Goal: Task Accomplishment & Management: Manage account settings

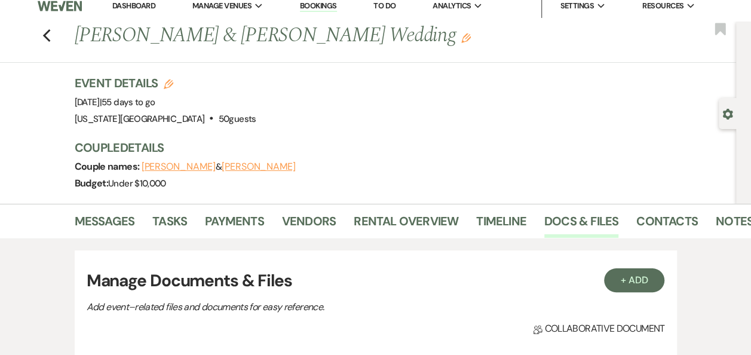
drag, startPoint x: 134, startPoint y: 9, endPoint x: 134, endPoint y: 2, distance: 6.6
click at [134, 9] on link "Dashboard" at bounding box center [133, 6] width 43 height 10
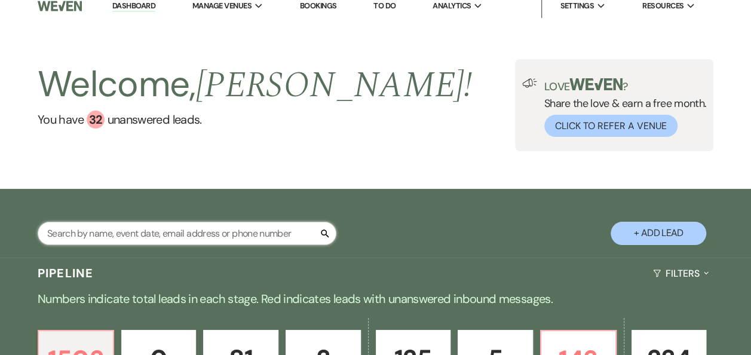
click at [192, 232] on input "text" at bounding box center [187, 233] width 299 height 23
type input "kayla"
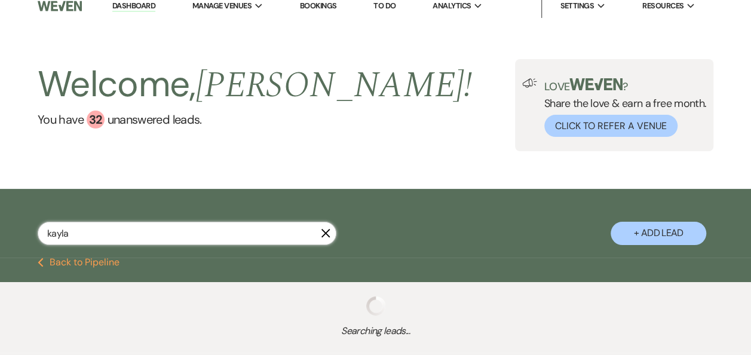
select select "5"
select select "8"
select select "7"
select select "5"
select select "8"
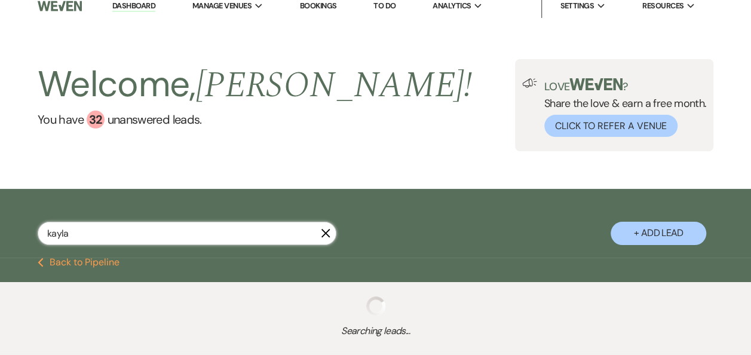
select select "6"
select select "8"
select select "2"
select select "8"
select select "5"
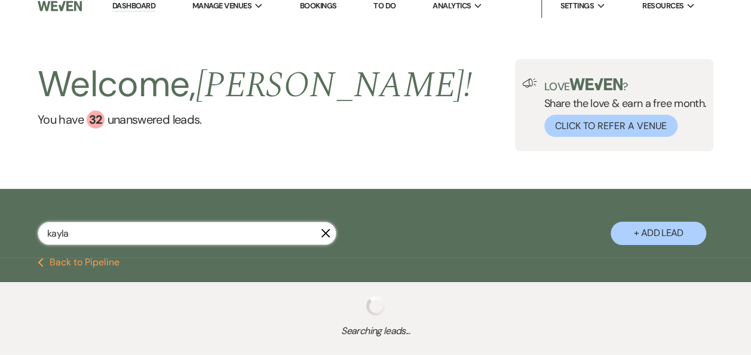
select select "8"
select select "7"
select select "5"
select select "8"
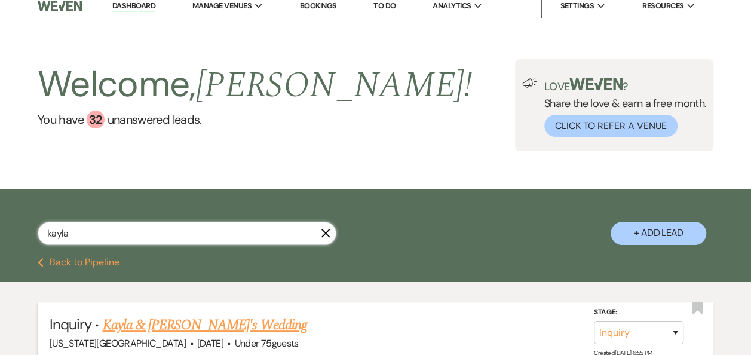
type input "kayla"
click at [177, 323] on link "Kayla & [PERSON_NAME]'s Wedding" at bounding box center [205, 325] width 204 height 22
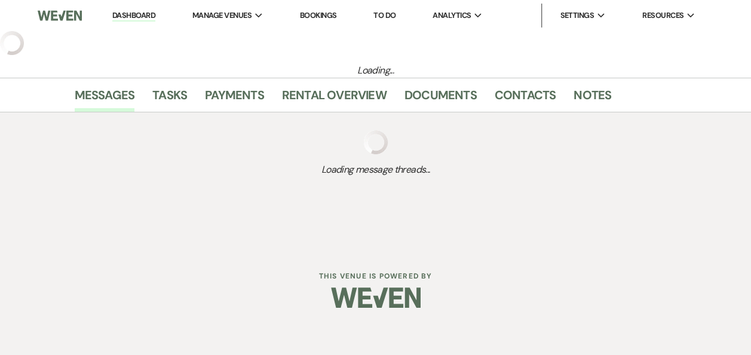
select select "3"
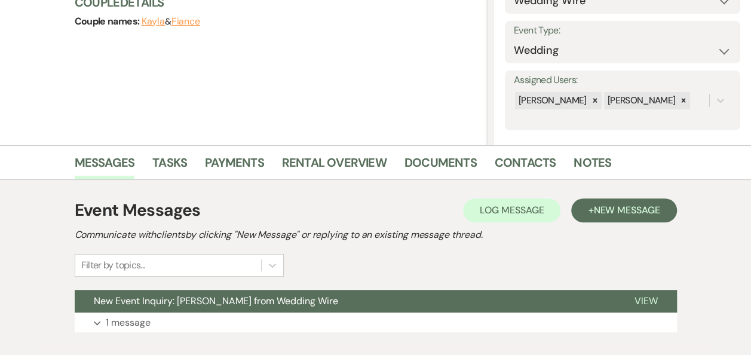
scroll to position [171, 0]
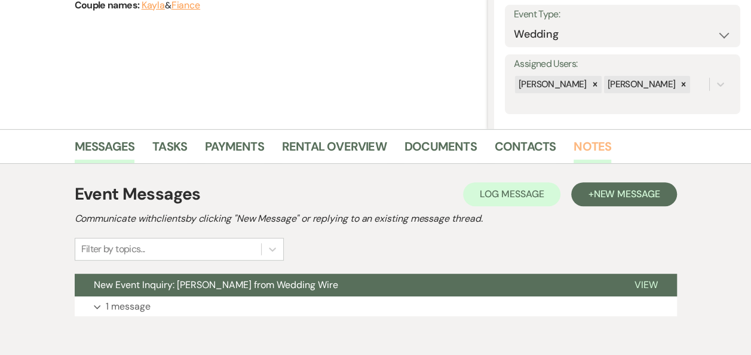
click at [579, 143] on link "Notes" at bounding box center [592, 150] width 38 height 26
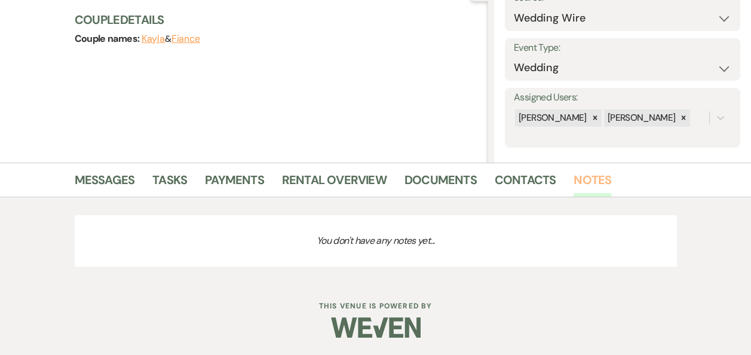
scroll to position [171, 0]
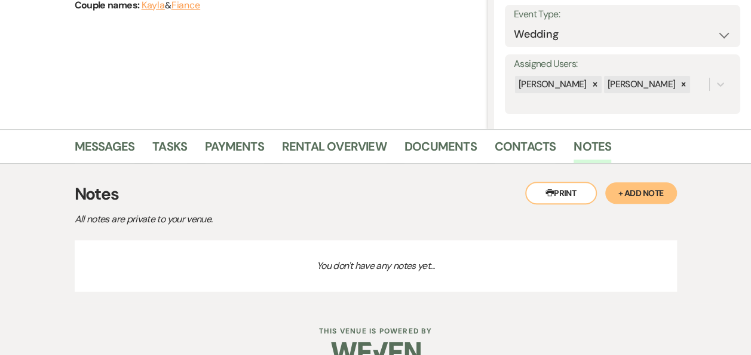
click at [650, 188] on button "+ Add Note" at bounding box center [641, 193] width 72 height 22
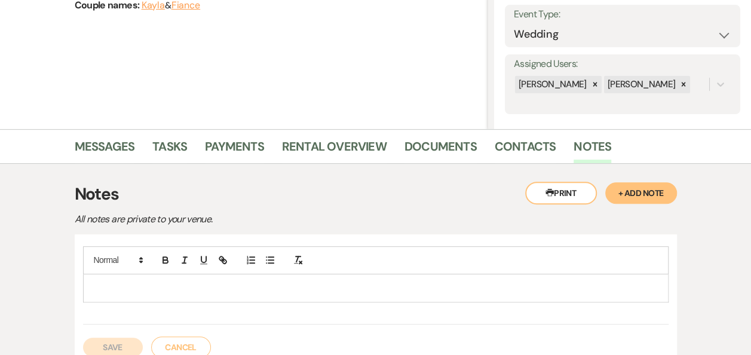
click at [126, 284] on p at bounding box center [376, 287] width 566 height 13
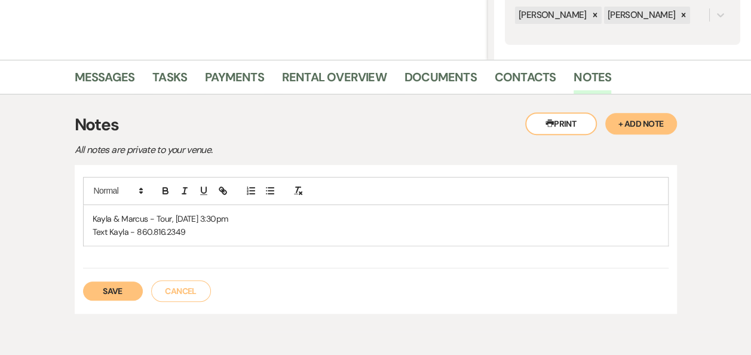
scroll to position [241, 0]
click at [102, 291] on button "Save" at bounding box center [113, 290] width 60 height 19
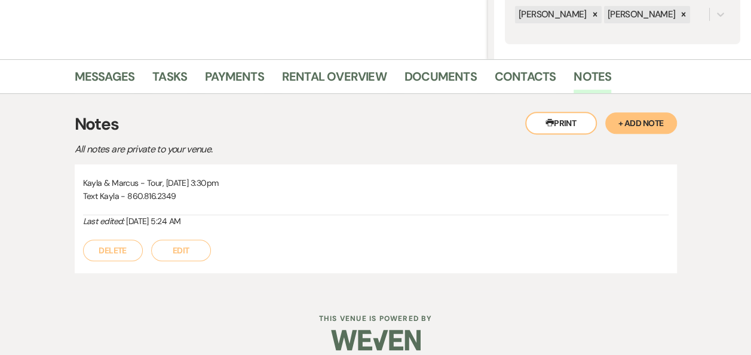
click at [570, 119] on button "Printer Print" at bounding box center [561, 123] width 72 height 23
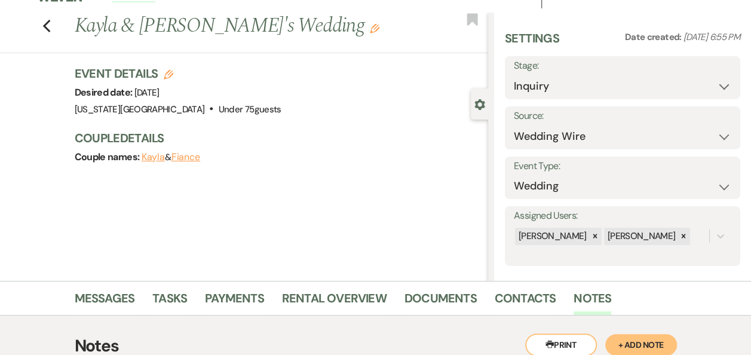
scroll to position [0, 0]
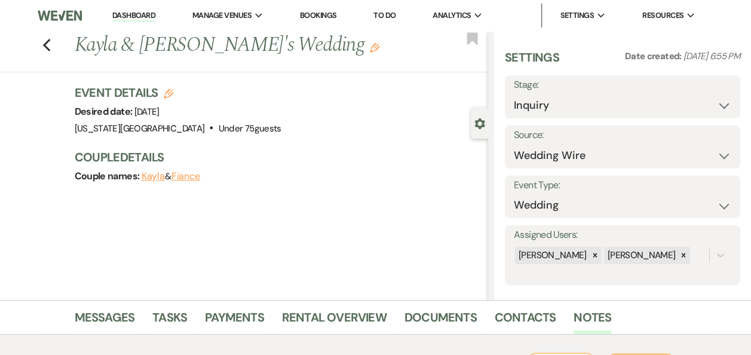
click at [370, 48] on use "button" at bounding box center [375, 48] width 10 height 10
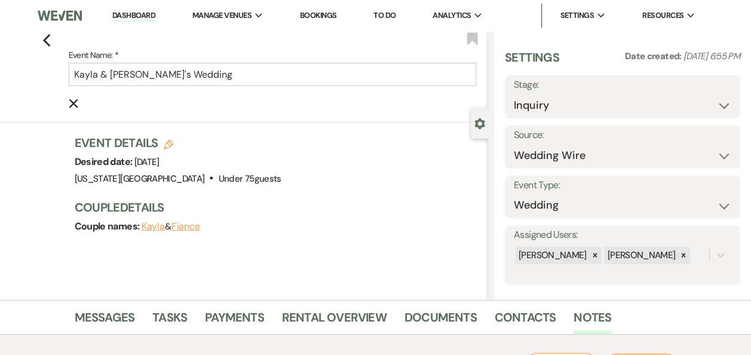
click at [189, 229] on button "Fiance" at bounding box center [185, 227] width 29 height 10
select select "1"
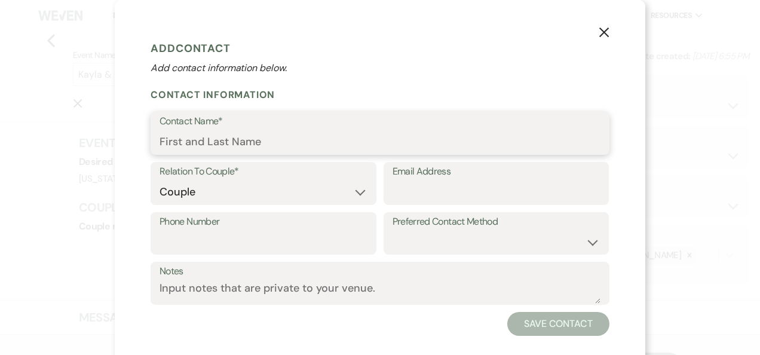
click at [263, 136] on input "Contact Name*" at bounding box center [379, 141] width 441 height 23
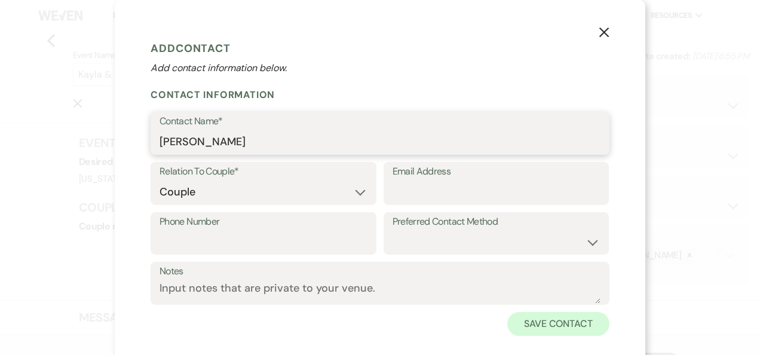
type input "[PERSON_NAME]"
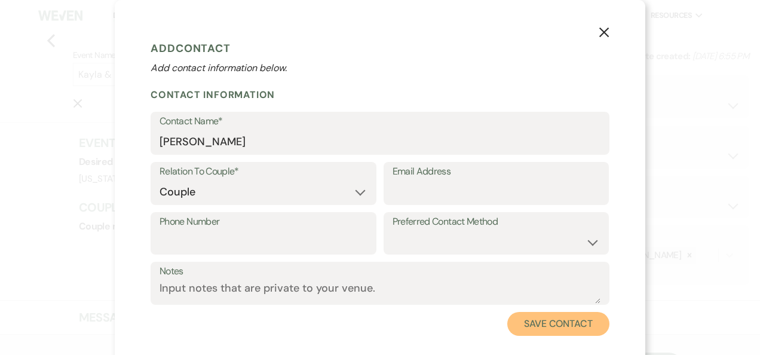
click at [518, 323] on button "Save Contact" at bounding box center [558, 324] width 102 height 24
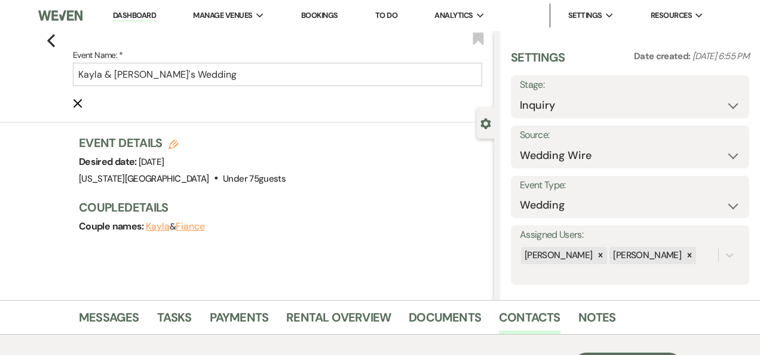
type input "[PERSON_NAME] & [PERSON_NAME]'s Wedding"
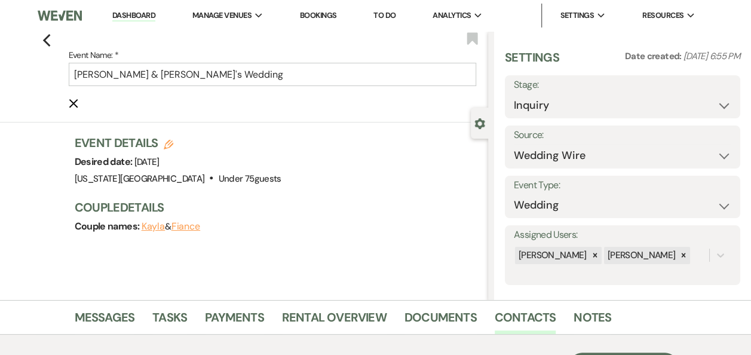
click at [145, 19] on link "Dashboard" at bounding box center [133, 15] width 43 height 11
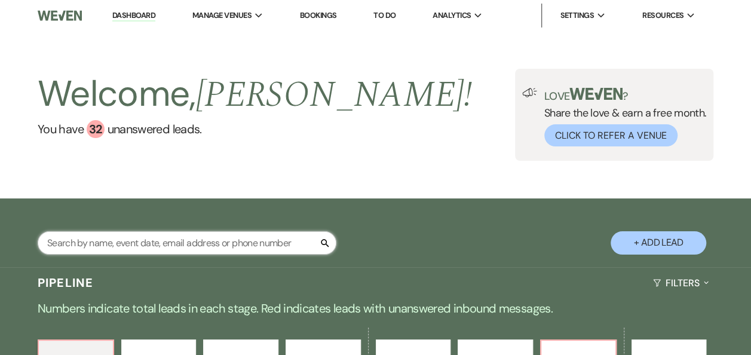
click at [179, 241] on input "text" at bounding box center [187, 242] width 299 height 23
type input "[PERSON_NAME]"
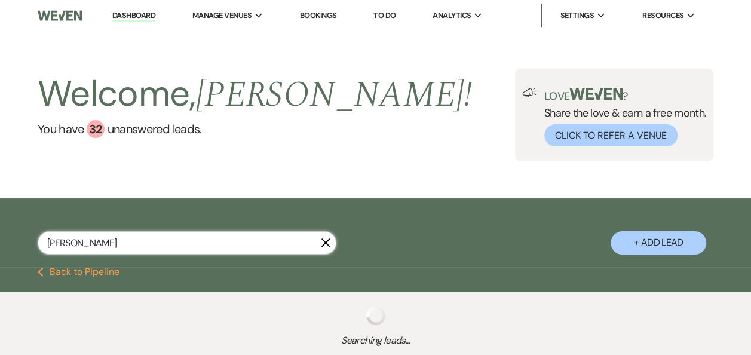
select select "4"
select select "5"
select select "8"
select select "11"
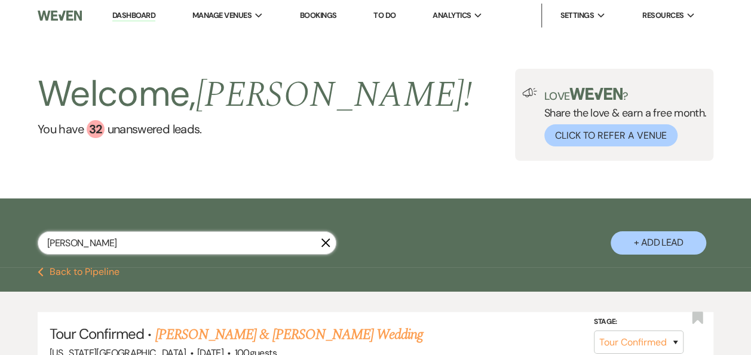
type input "[PERSON_NAME]"
click at [247, 334] on link "[PERSON_NAME] & [PERSON_NAME] Wedding" at bounding box center [289, 335] width 268 height 22
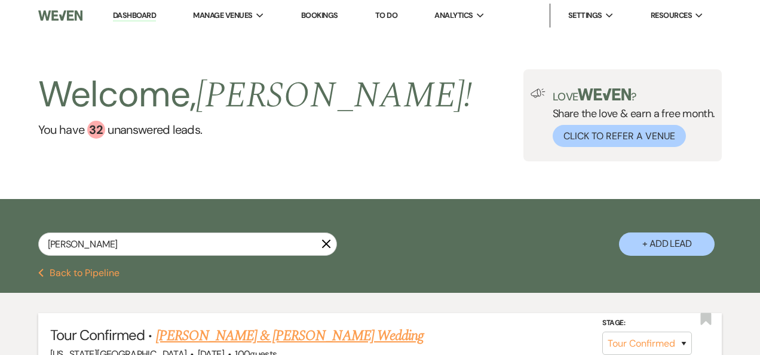
select select "4"
select select "17"
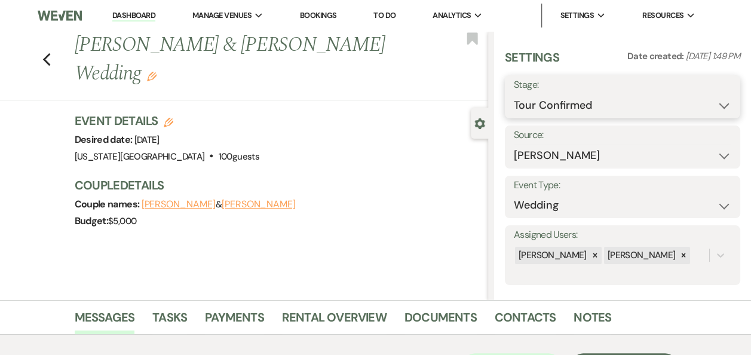
click at [713, 105] on select "Inquiry Follow Up Tour Requested Tour Confirmed Toured Proposal Sent Booked Lost" at bounding box center [622, 105] width 217 height 23
select select "5"
click at [514, 94] on select "Inquiry Follow Up Tour Requested Tour Confirmed Toured Proposal Sent Booked Lost" at bounding box center [622, 105] width 217 height 23
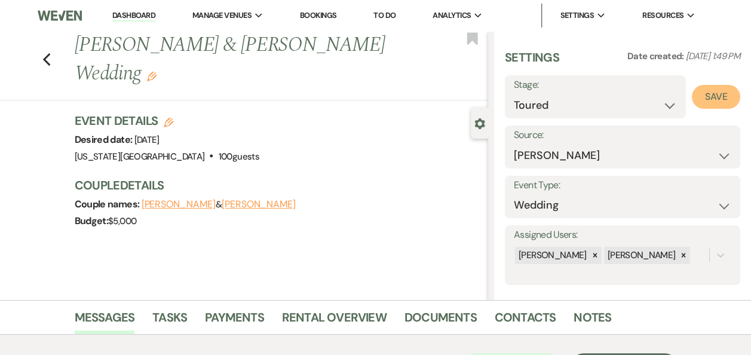
click at [705, 99] on button "Save" at bounding box center [716, 97] width 48 height 24
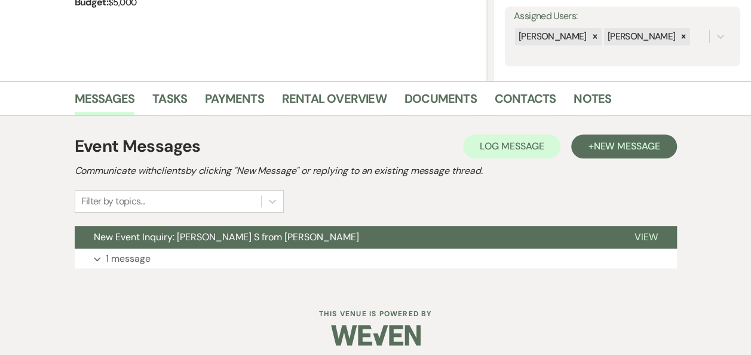
scroll to position [226, 0]
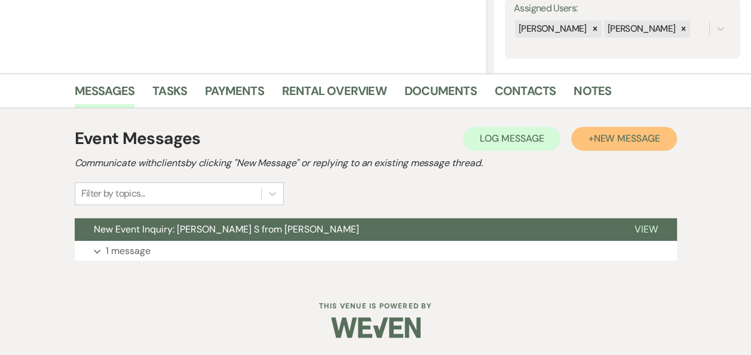
click at [603, 136] on span "New Message" at bounding box center [626, 138] width 66 height 13
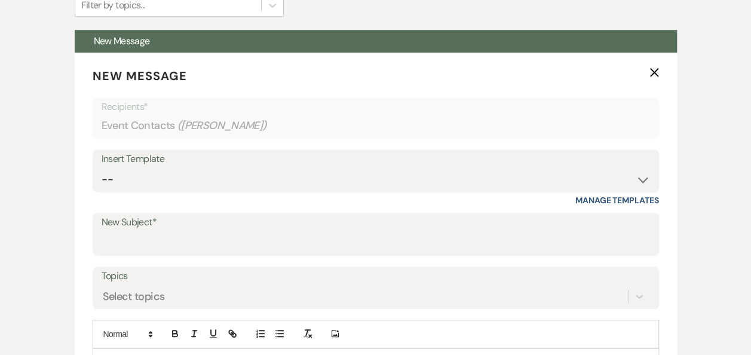
scroll to position [440, 0]
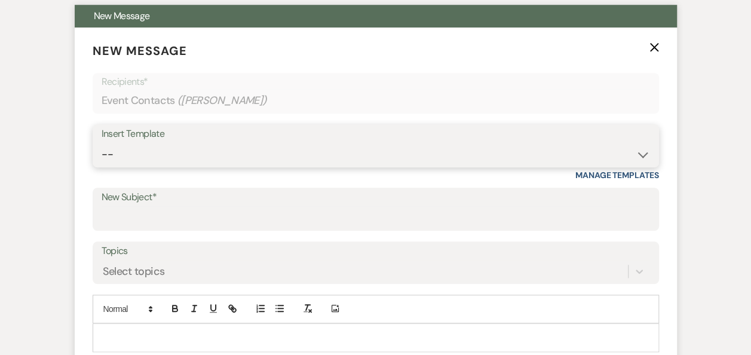
click at [640, 154] on select "-- Weven Planning Portal Introduction (Booked Events) Follow Up Booking Procedu…" at bounding box center [376, 154] width 548 height 23
select select "703"
click at [102, 143] on select "-- Weven Planning Portal Introduction (Booked Events) Follow Up Booking Procedu…" at bounding box center [376, 154] width 548 height 23
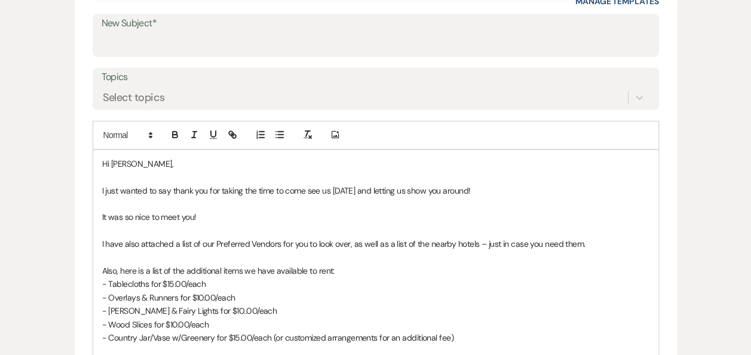
scroll to position [620, 0]
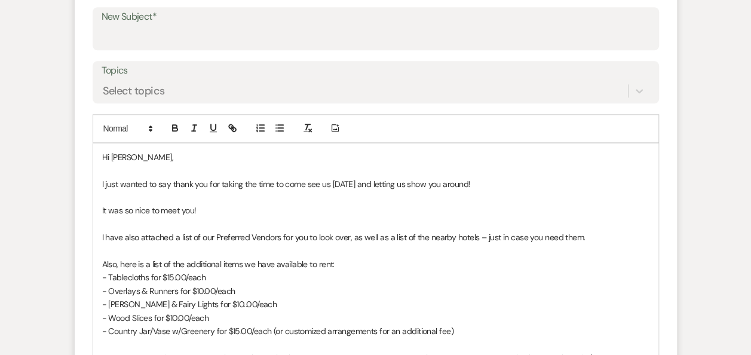
click at [150, 155] on p "Hi [PERSON_NAME]," at bounding box center [375, 157] width 547 height 13
click at [207, 205] on p "It was so nice to meet you!" at bounding box center [375, 210] width 547 height 13
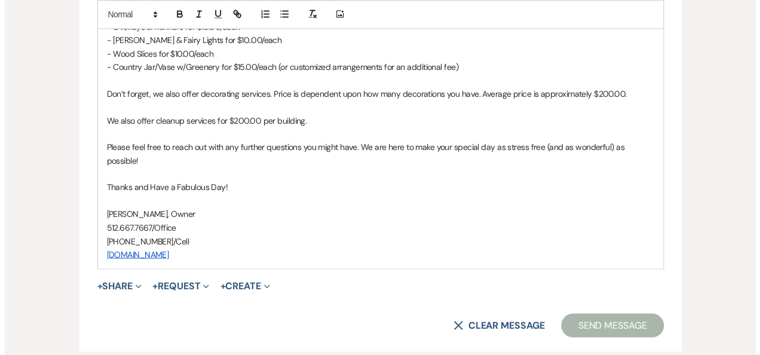
scroll to position [891, 0]
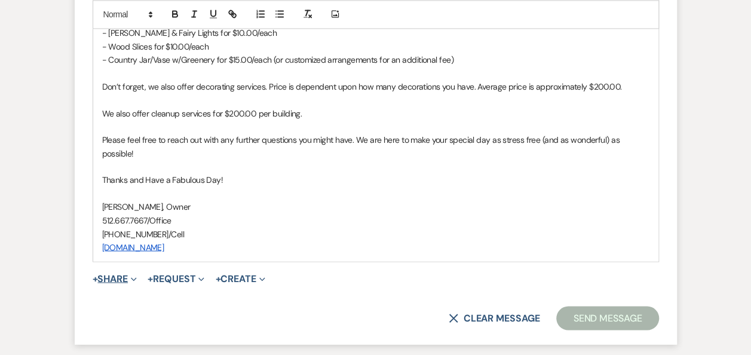
click at [127, 274] on button "+ Share Expand" at bounding box center [115, 279] width 45 height 10
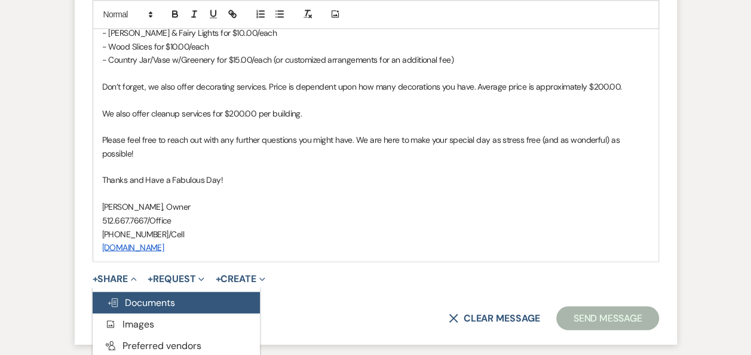
click at [154, 296] on span "Doc Upload Documents" at bounding box center [141, 302] width 68 height 13
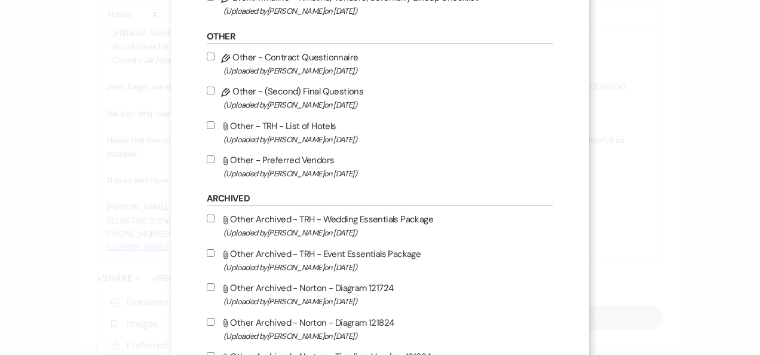
scroll to position [635, 0]
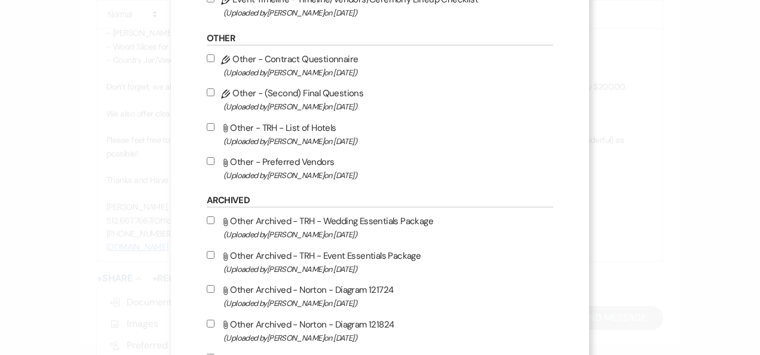
click at [207, 157] on input "Attach File Other - Preferred Vendors (Uploaded by [PERSON_NAME] on [DATE] )" at bounding box center [211, 161] width 8 height 8
checkbox input "true"
click at [208, 121] on label "Attach File Other - TRH - List of Hotels (Uploaded by [PERSON_NAME] on [DATE] )" at bounding box center [380, 134] width 346 height 28
click at [208, 123] on input "Attach File Other - TRH - List of Hotels (Uploaded by [PERSON_NAME] on [DATE] )" at bounding box center [211, 127] width 8 height 8
checkbox input "true"
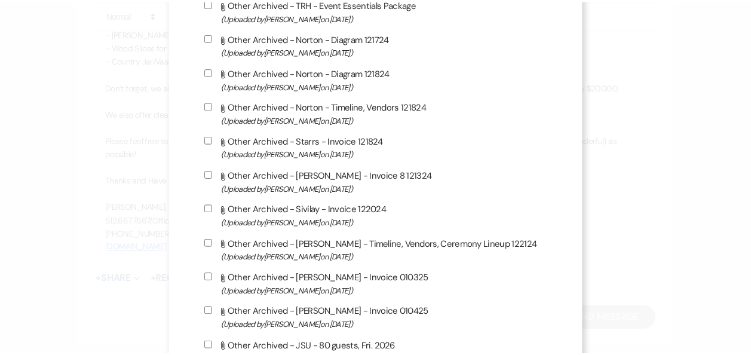
scroll to position [1071, 0]
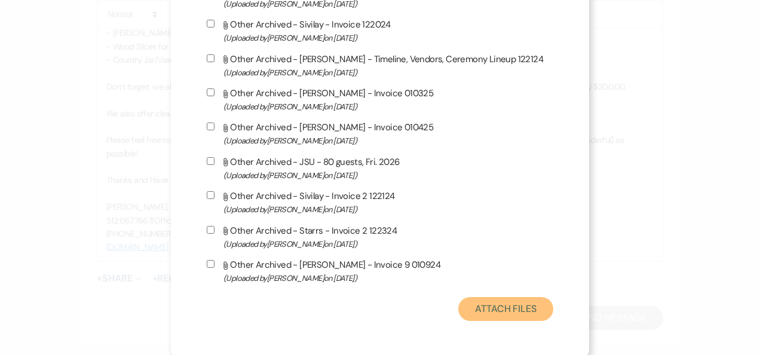
click at [493, 306] on button "Attach Files" at bounding box center [505, 309] width 95 height 24
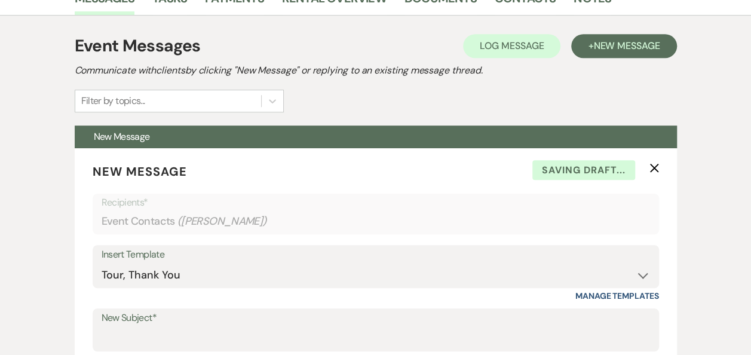
scroll to position [297, 0]
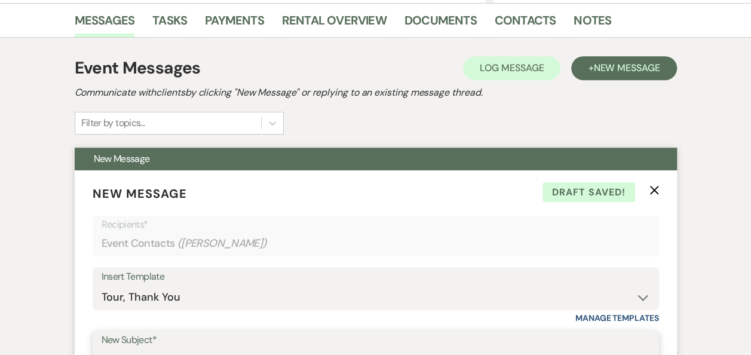
click at [265, 349] on input "New Subject*" at bounding box center [376, 360] width 548 height 23
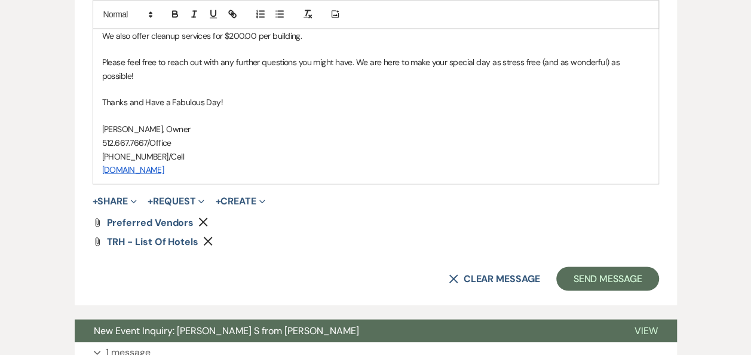
scroll to position [979, 0]
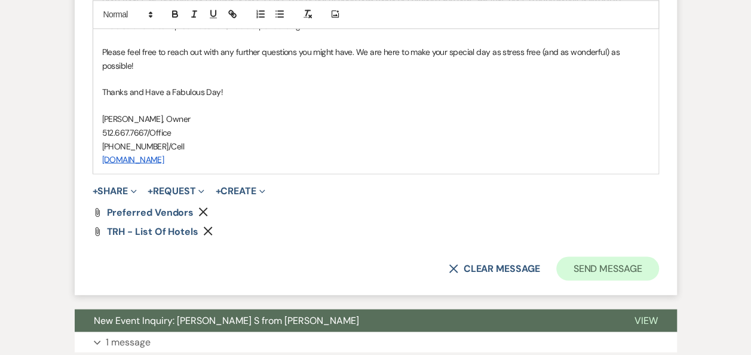
type input "[US_STATE] Rock House - Thank You!"
click at [598, 256] on button "Send Message" at bounding box center [607, 268] width 102 height 24
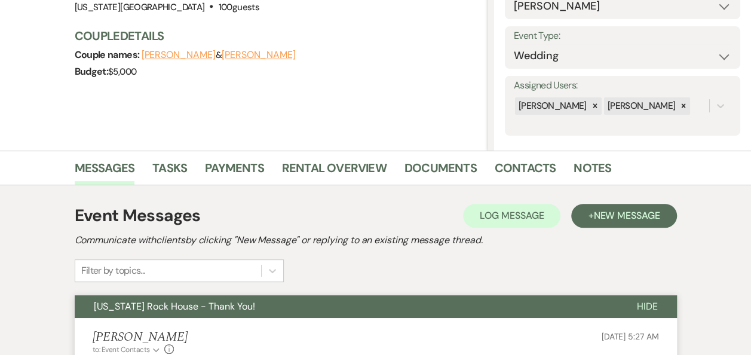
scroll to position [0, 0]
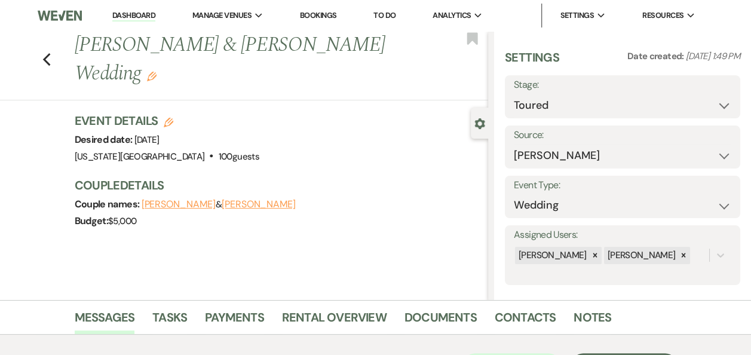
drag, startPoint x: 134, startPoint y: 13, endPoint x: 144, endPoint y: 23, distance: 14.4
click at [134, 13] on link "Dashboard" at bounding box center [133, 15] width 43 height 11
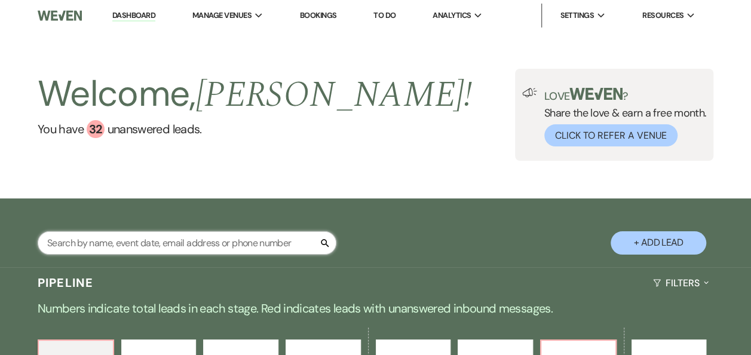
click at [177, 243] on input "text" at bounding box center [187, 242] width 299 height 23
type input "kayla"
select select "5"
select select "8"
select select "7"
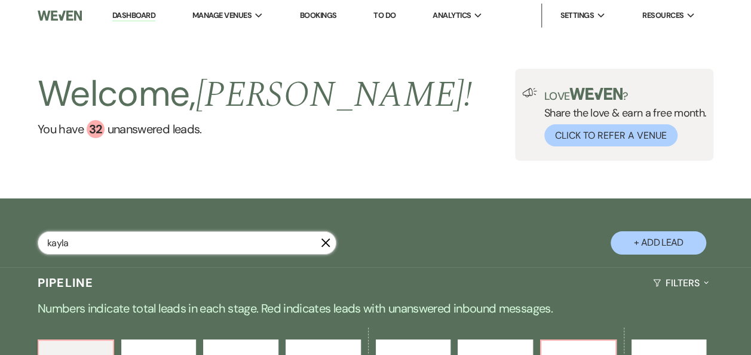
select select "5"
select select "8"
select select "6"
select select "8"
select select "2"
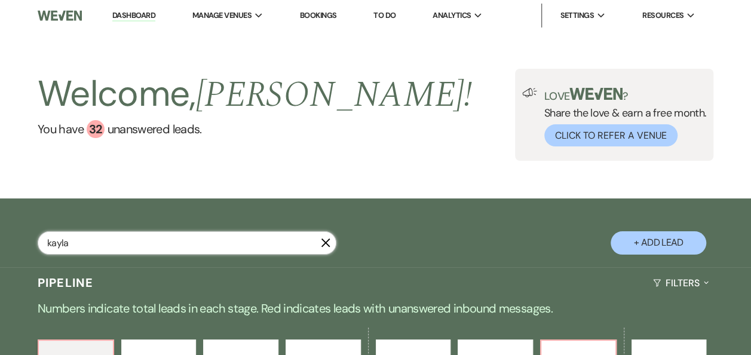
select select "8"
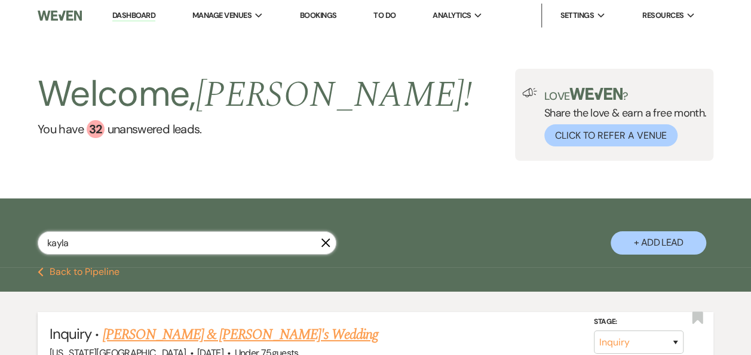
type input "kayla"
click at [673, 339] on select "Inquiry Follow Up Tour Requested Tour Confirmed Toured Proposal Sent Booked Lost" at bounding box center [639, 341] width 90 height 23
select select "4"
click at [594, 330] on select "Inquiry Follow Up Tour Requested Tour Confirmed Toured Proposal Sent Booked Lost" at bounding box center [639, 341] width 90 height 23
click at [655, 344] on button "Save" at bounding box center [659, 342] width 60 height 24
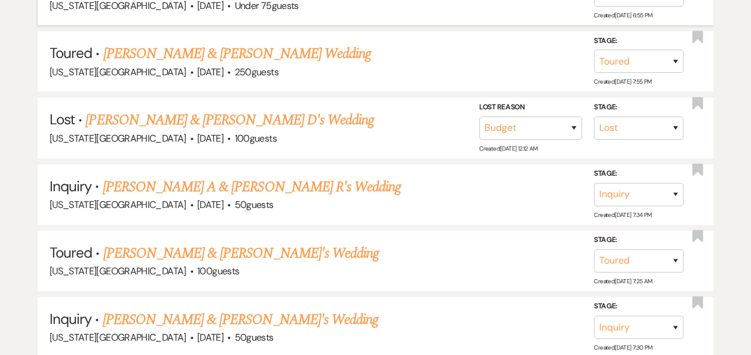
scroll to position [26, 0]
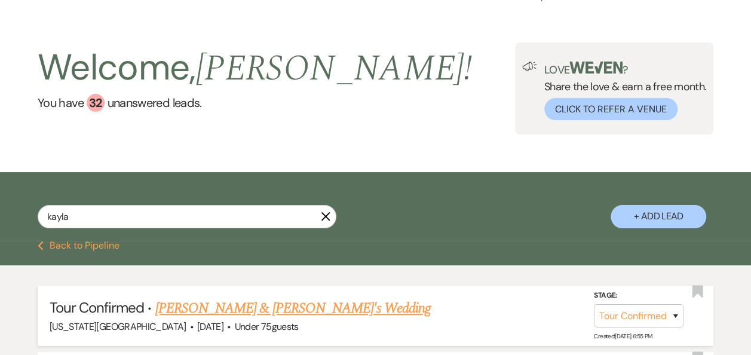
click at [325, 214] on icon "X" at bounding box center [326, 216] width 10 height 10
select select "4"
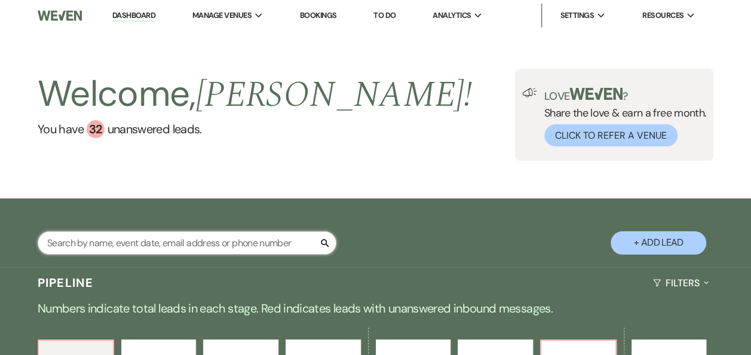
click at [276, 241] on input "text" at bounding box center [187, 242] width 299 height 23
type input "[PERSON_NAME]"
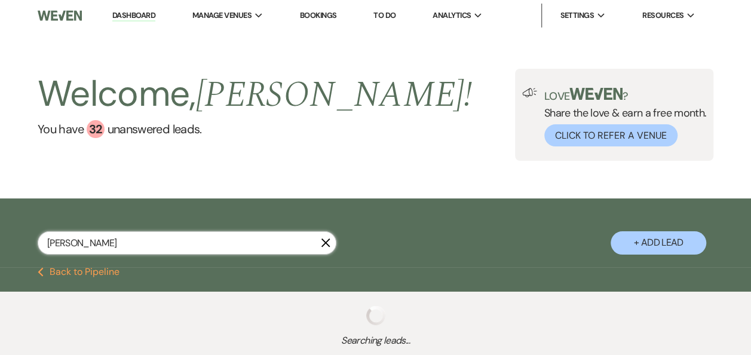
select select "5"
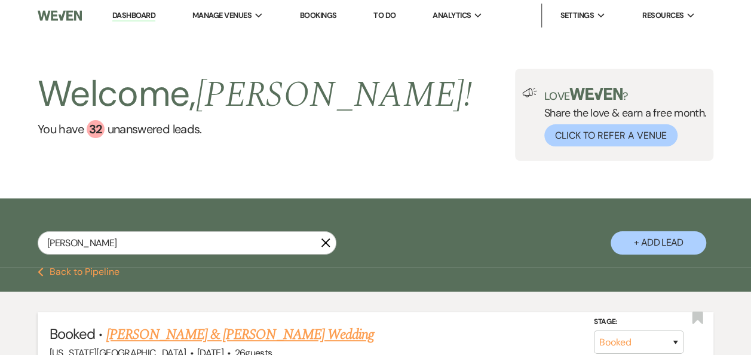
click at [284, 337] on link "[PERSON_NAME] & [PERSON_NAME] Wedding" at bounding box center [240, 335] width 268 height 22
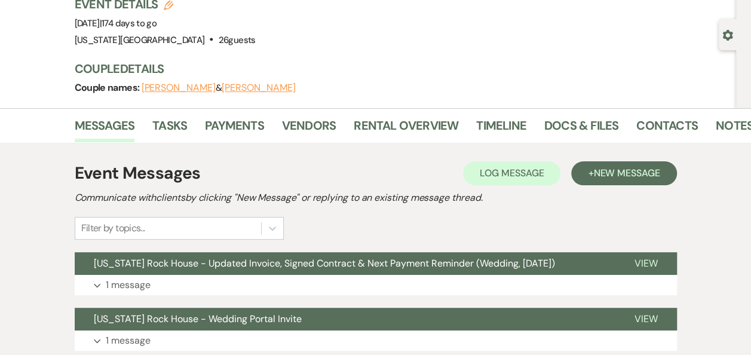
scroll to position [108, 0]
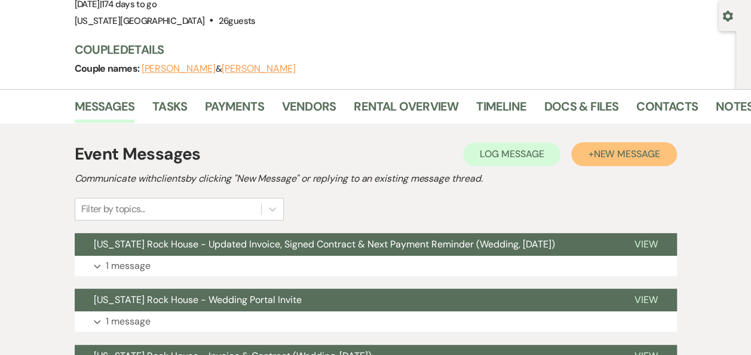
click at [625, 152] on span "New Message" at bounding box center [626, 154] width 66 height 13
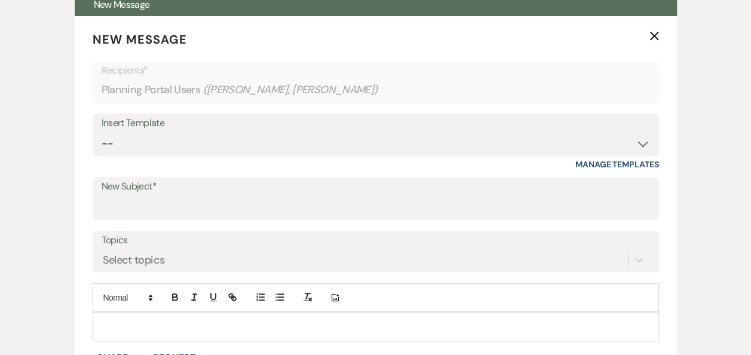
scroll to position [364, 0]
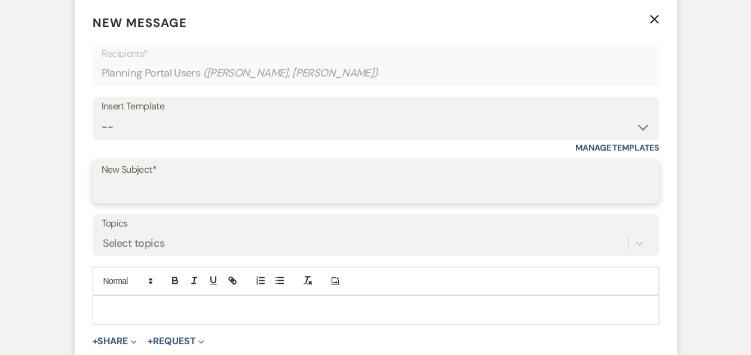
click at [317, 190] on input "New Subject*" at bounding box center [376, 190] width 548 height 23
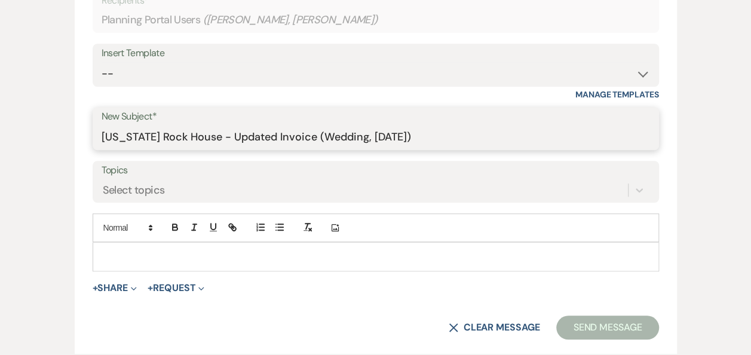
scroll to position [434, 0]
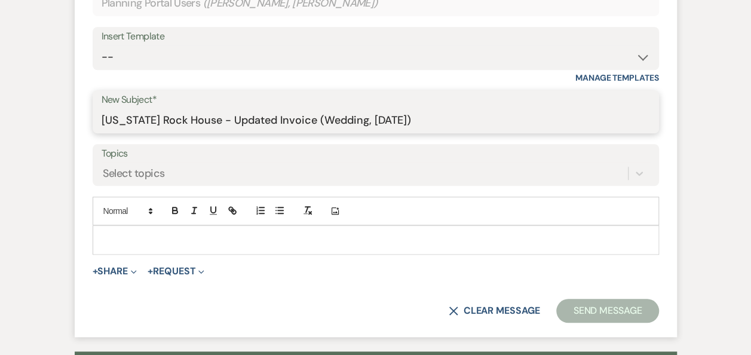
type input "[US_STATE] Rock House - Updated Invoice (Wedding, [DATE])"
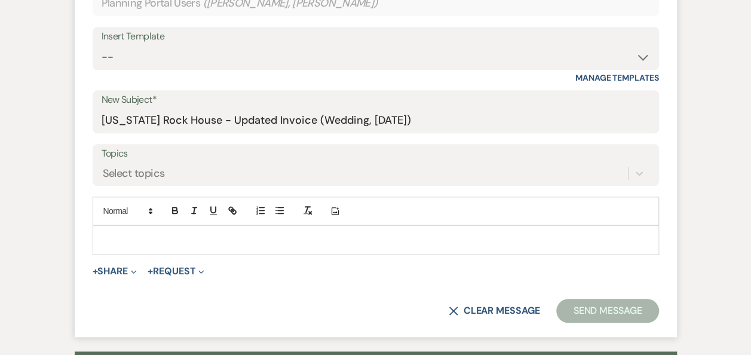
click at [161, 235] on p at bounding box center [375, 239] width 547 height 13
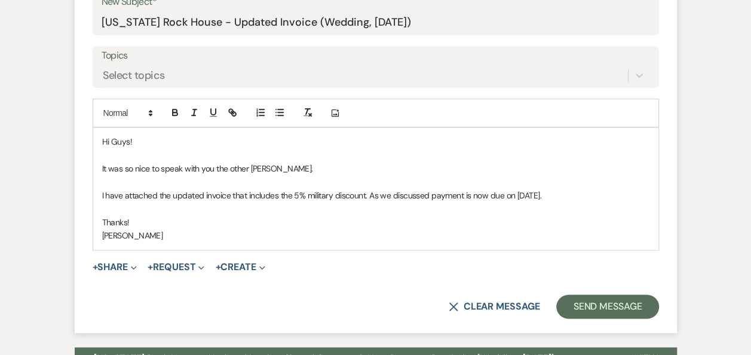
scroll to position [533, 0]
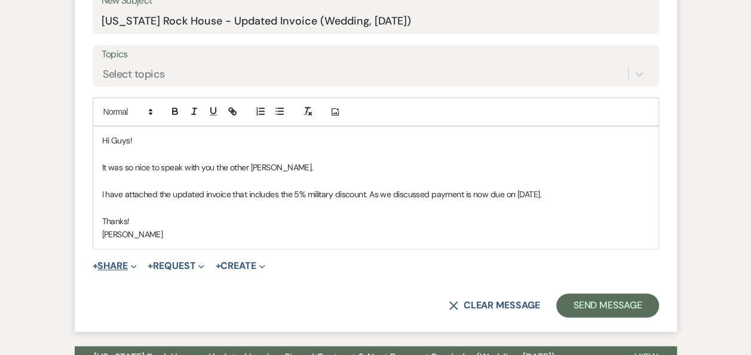
click at [119, 265] on button "+ Share Expand" at bounding box center [115, 266] width 45 height 10
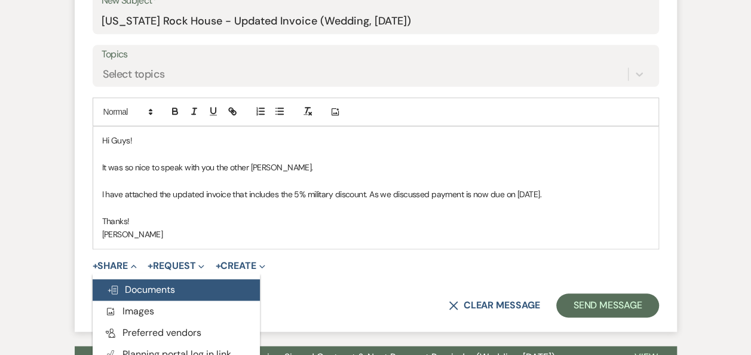
click at [162, 291] on span "Doc Upload Documents" at bounding box center [141, 289] width 68 height 13
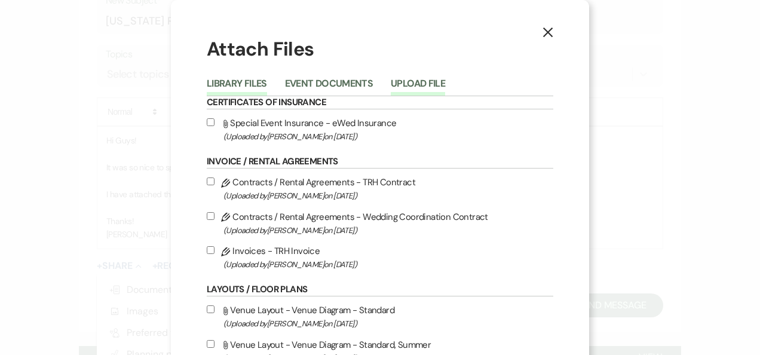
click at [413, 82] on button "Upload File" at bounding box center [418, 87] width 54 height 17
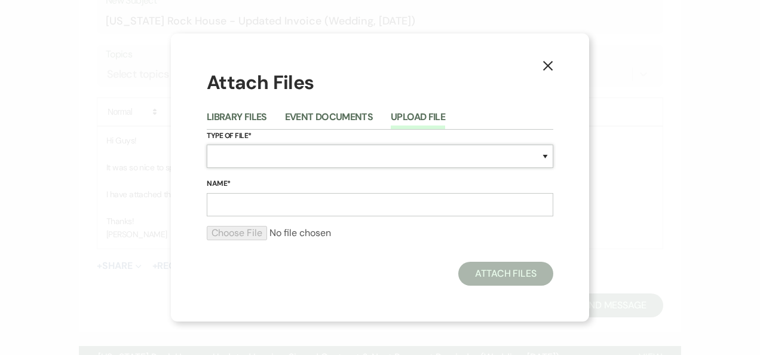
click at [546, 155] on select "Special Event Insurance Vendor Certificate of Insurance Contracts / Rental Agre…" at bounding box center [380, 156] width 346 height 23
select select "22"
click at [207, 145] on select "Special Event Insurance Vendor Certificate of Insurance Contracts / Rental Agre…" at bounding box center [380, 156] width 346 height 23
click at [430, 207] on input "Name*" at bounding box center [380, 204] width 346 height 23
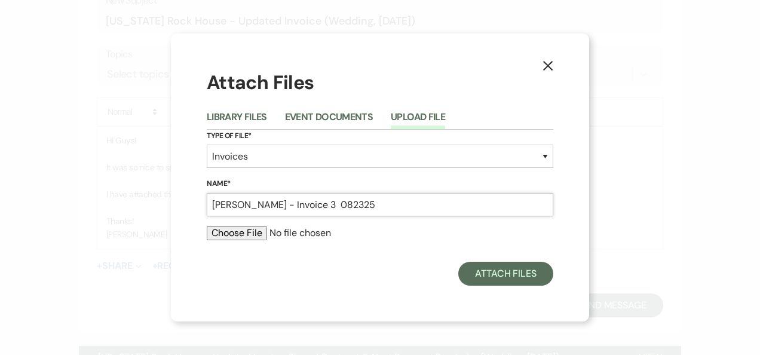
type input "[PERSON_NAME] - Invoice 3 082325"
click at [229, 232] on input "file" at bounding box center [380, 233] width 346 height 14
type input "C:\fakepath\[PERSON_NAME] - Invoice 3 082325.pdf"
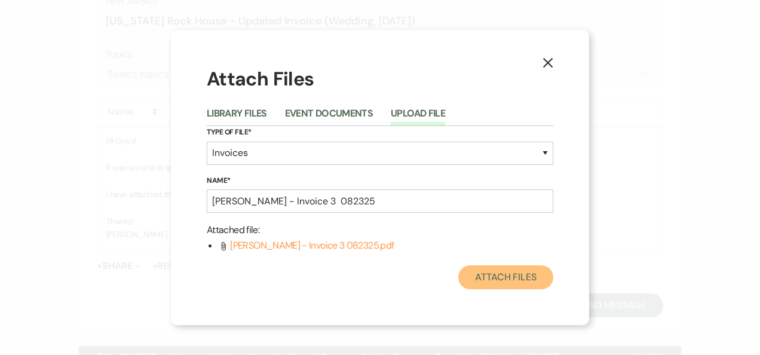
click at [511, 274] on button "Attach Files" at bounding box center [505, 277] width 95 height 24
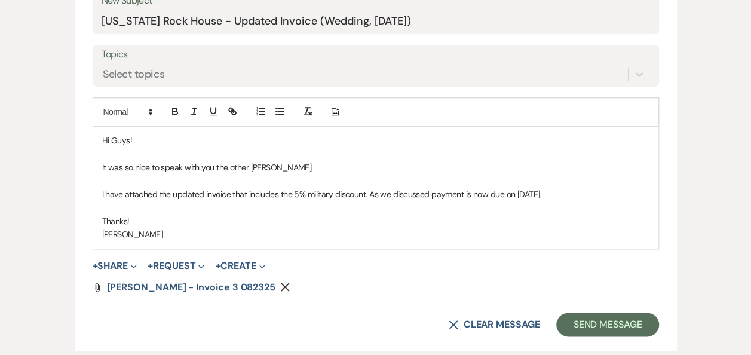
click at [367, 194] on p "I have attached the updated invoice that includes the 5% military discount. As …" at bounding box center [375, 194] width 547 height 13
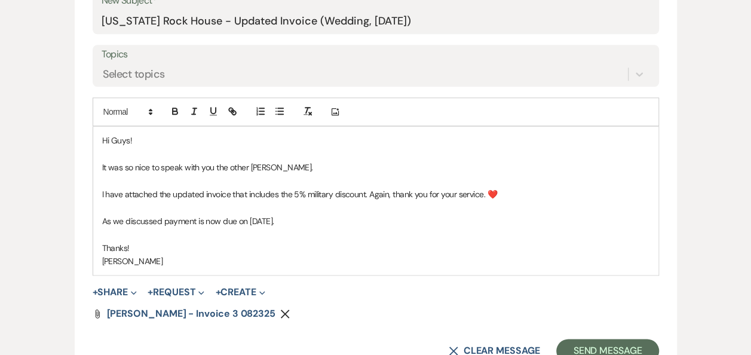
click at [302, 217] on p "As we discussed payment is now due on [DATE]." at bounding box center [375, 220] width 547 height 13
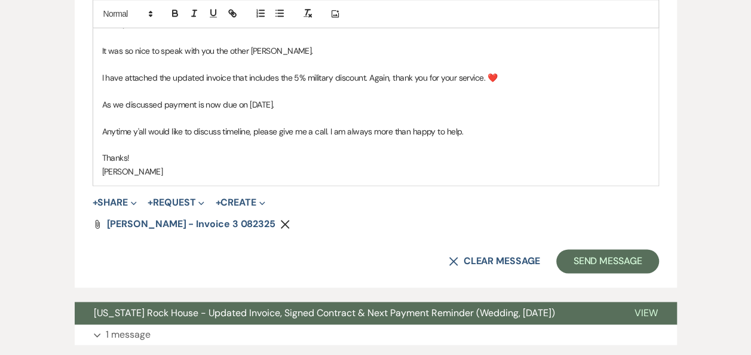
scroll to position [667, 0]
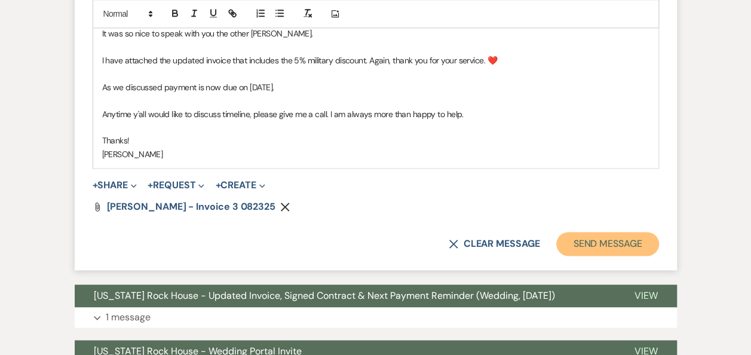
click at [597, 239] on button "Send Message" at bounding box center [607, 244] width 102 height 24
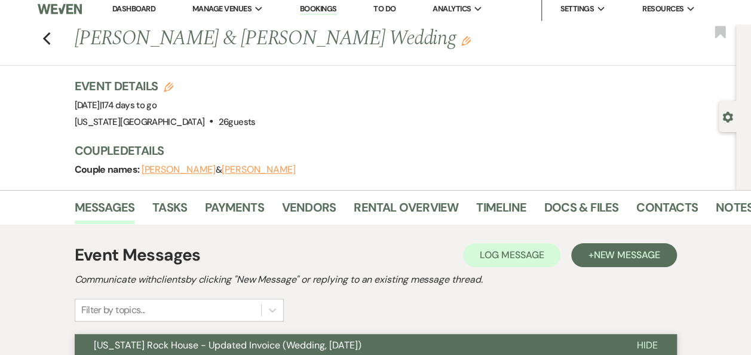
scroll to position [0, 0]
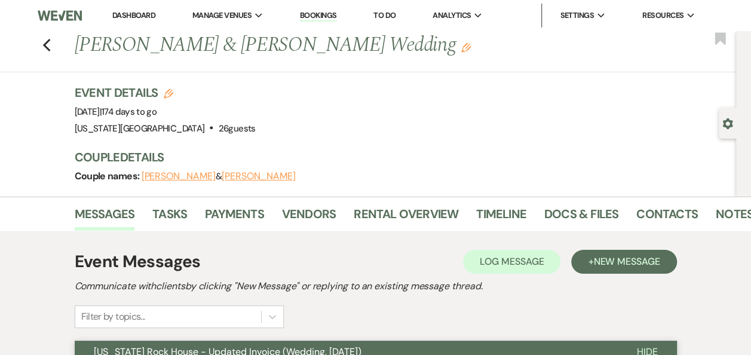
click at [137, 13] on link "Dashboard" at bounding box center [133, 15] width 43 height 10
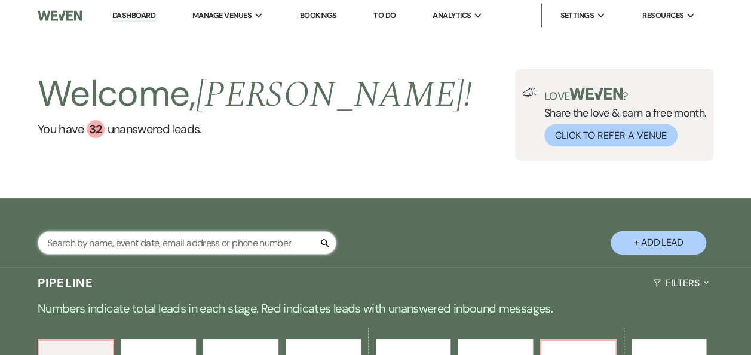
click at [162, 244] on input "text" at bounding box center [187, 242] width 299 height 23
type input "[PERSON_NAME]"
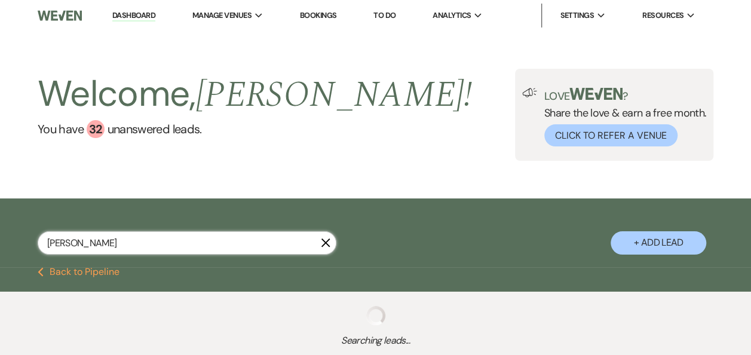
select select "8"
select select "4"
select select "8"
select select "6"
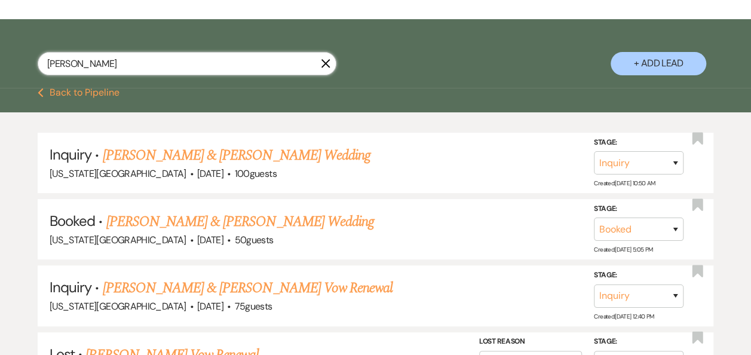
scroll to position [183, 0]
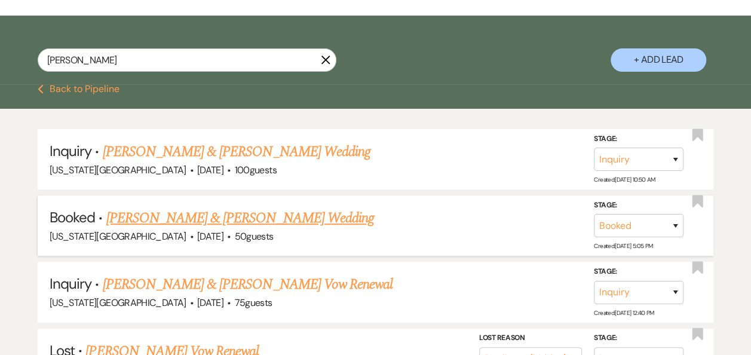
click at [272, 219] on link "[PERSON_NAME] & [PERSON_NAME] Wedding" at bounding box center [240, 218] width 268 height 22
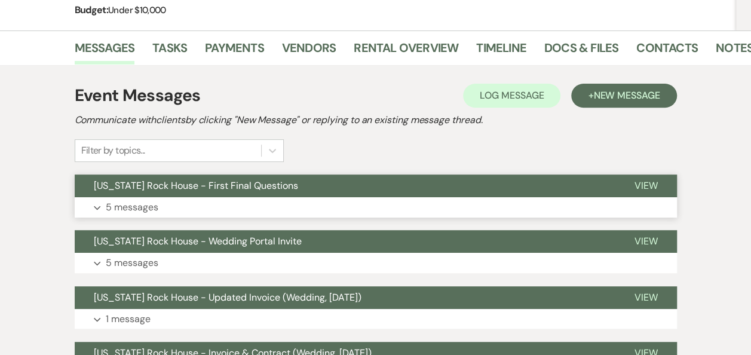
click at [651, 187] on span "View" at bounding box center [645, 185] width 23 height 13
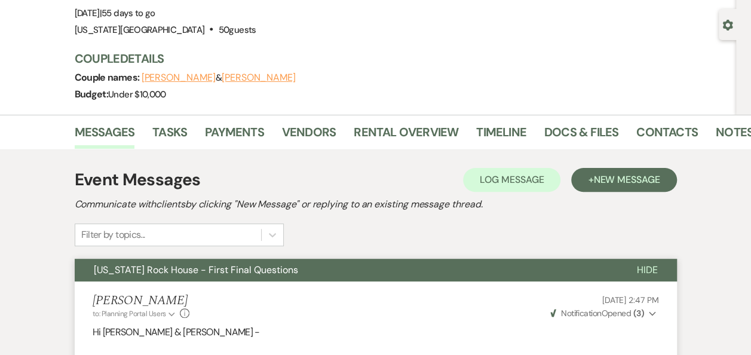
scroll to position [71, 0]
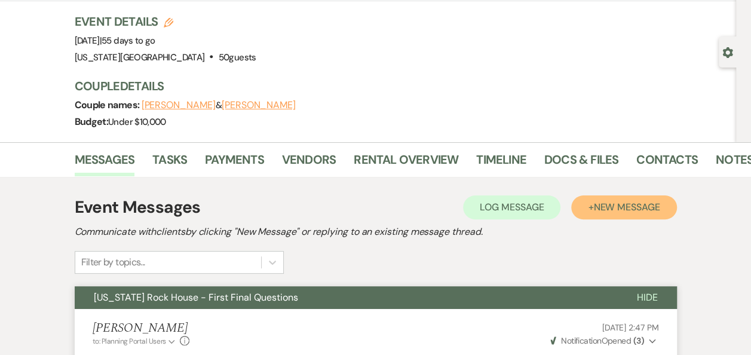
click at [615, 209] on span "New Message" at bounding box center [626, 207] width 66 height 13
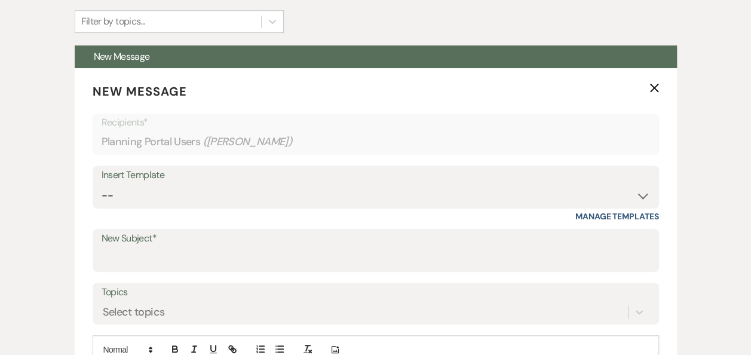
scroll to position [326, 0]
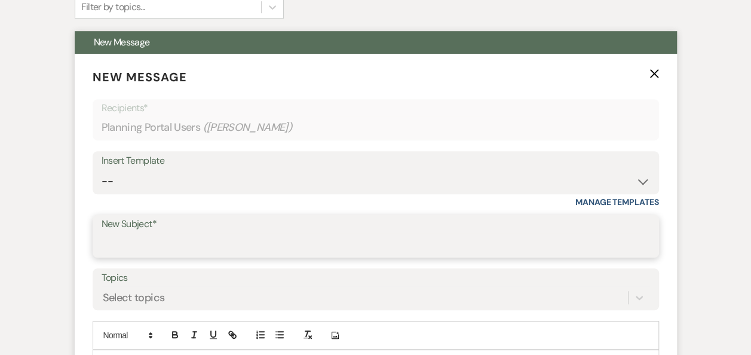
click at [251, 233] on input "New Subject*" at bounding box center [376, 244] width 548 height 23
type input "[US_STATE]"
click at [640, 185] on select "-- Weven Planning Portal Introduction (Booked Events) Follow Up Booking Procedu…" at bounding box center [376, 181] width 548 height 23
select select "701"
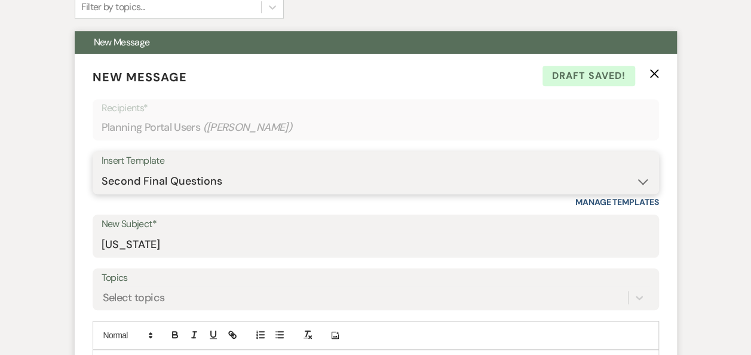
click at [102, 170] on select "-- Weven Planning Portal Introduction (Booked Events) Follow Up Booking Procedu…" at bounding box center [376, 181] width 548 height 23
click at [328, 241] on input "New Subject*" at bounding box center [376, 244] width 548 height 23
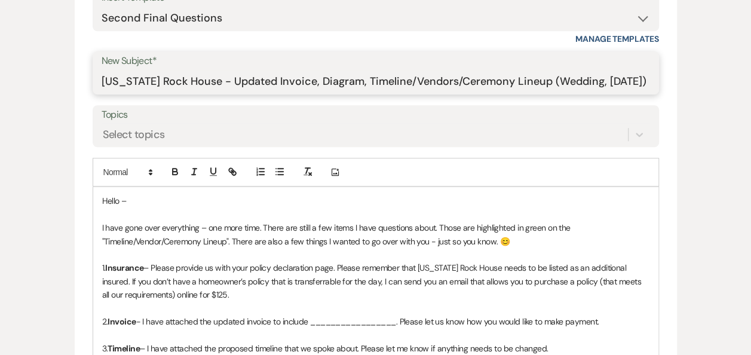
scroll to position [493, 0]
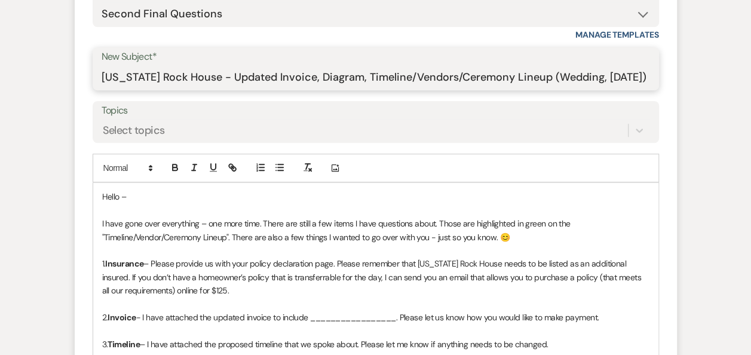
type input "[US_STATE] Rock House - Updated Invoice, Diagram, Timeline/Vendors/Ceremony Lin…"
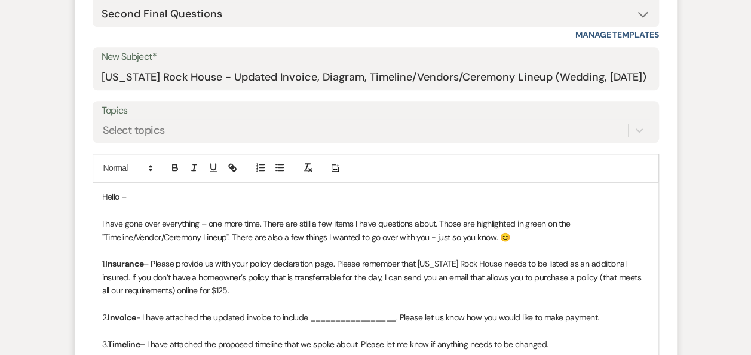
scroll to position [0, 0]
drag, startPoint x: 140, startPoint y: 195, endPoint x: 148, endPoint y: 192, distance: 8.1
click at [148, 192] on p "Hello –" at bounding box center [375, 196] width 547 height 13
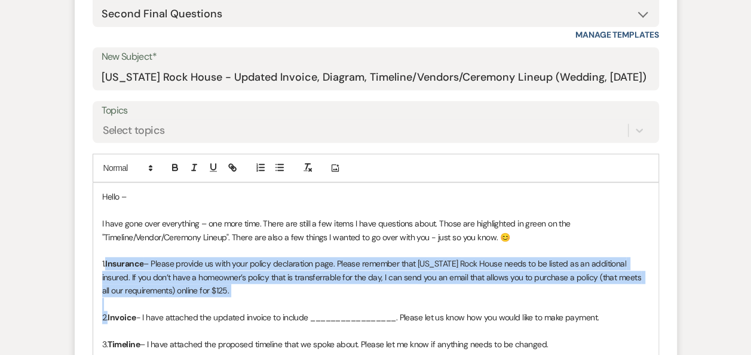
drag, startPoint x: 105, startPoint y: 256, endPoint x: 106, endPoint y: 318, distance: 62.1
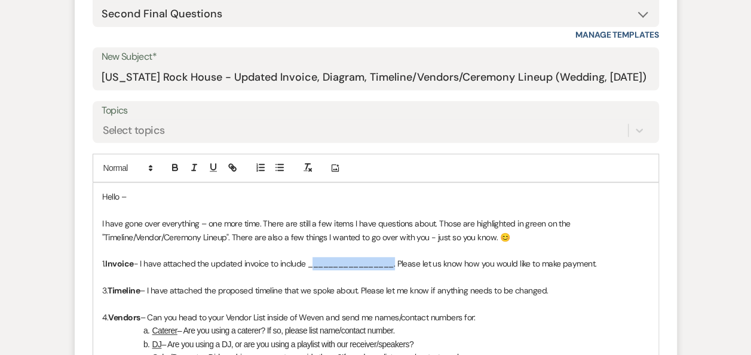
drag, startPoint x: 395, startPoint y: 266, endPoint x: 309, endPoint y: 267, distance: 86.0
click at [309, 267] on p "1. Invoice - I have attached the updated invoice to include _________________. …" at bounding box center [375, 263] width 547 height 13
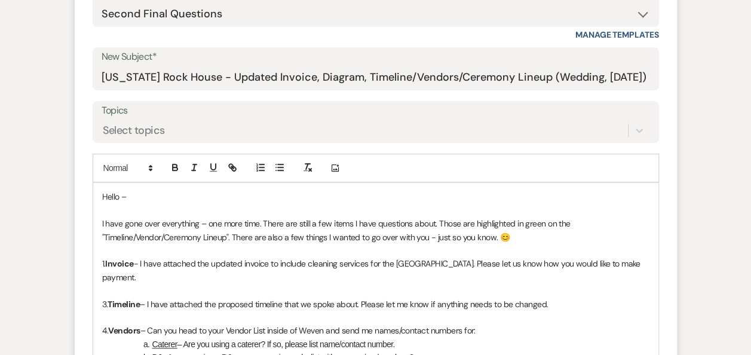
drag, startPoint x: 526, startPoint y: 261, endPoint x: 528, endPoint y: 275, distance: 14.5
click at [528, 275] on p "1. Invoice - I have attached the updated invoice to include cleaning services f…" at bounding box center [375, 270] width 547 height 27
click at [191, 274] on p "1. Invoice - I have attached the updated invoice to include cleaning services f…" at bounding box center [375, 270] width 547 height 27
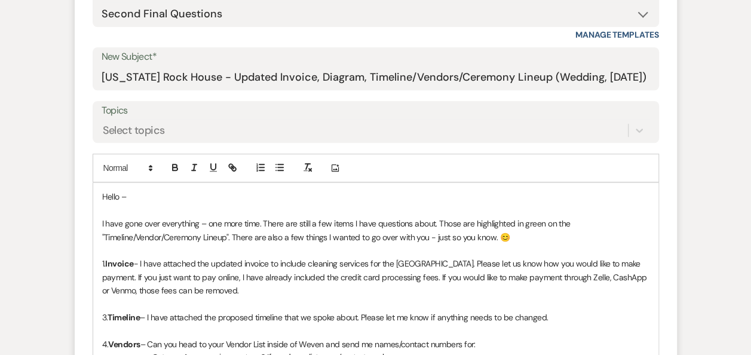
click at [106, 315] on p "3. Timeline – I have attached the proposed timeline that we spoke about. Please…" at bounding box center [375, 317] width 547 height 13
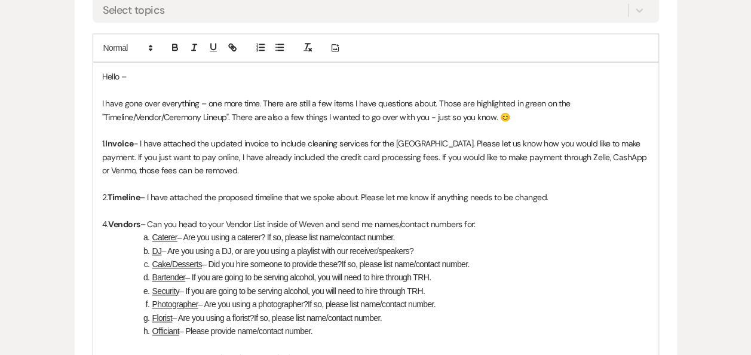
scroll to position [626, 0]
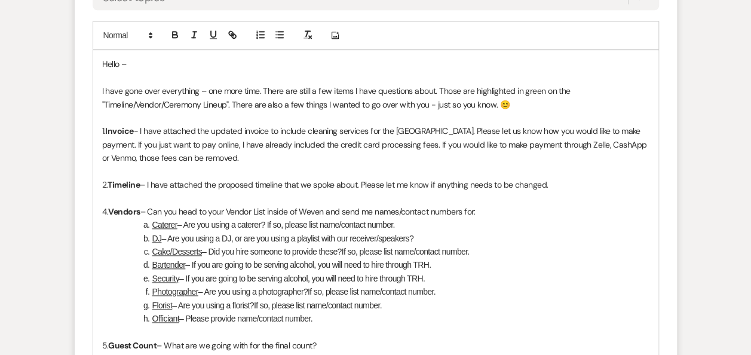
click at [105, 211] on p "4. Vendors – Can you head to your Vendor List inside of Weven and send me names…" at bounding box center [375, 211] width 547 height 13
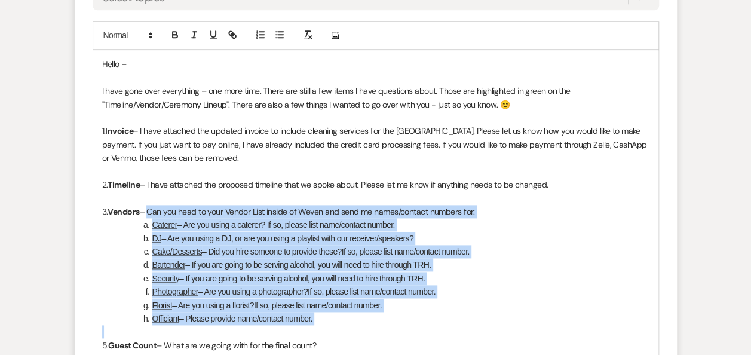
drag, startPoint x: 150, startPoint y: 210, endPoint x: 328, endPoint y: 327, distance: 213.9
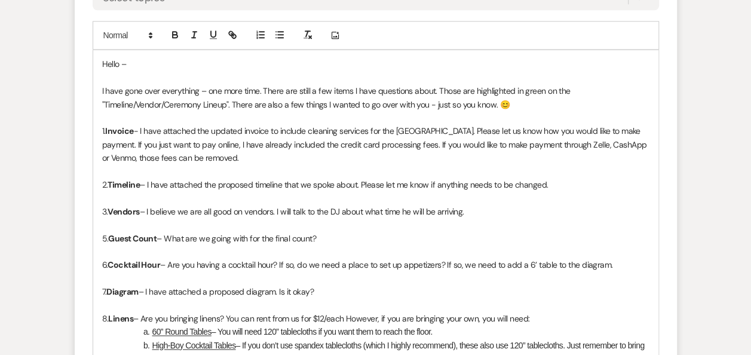
click at [105, 237] on p "5. Guest Count – What are we going with for the final count?" at bounding box center [375, 238] width 547 height 13
click at [106, 258] on p "6. Cocktail Hour – Are you having a cocktail hour? If so, do we need a place to…" at bounding box center [375, 264] width 547 height 13
drag, startPoint x: 111, startPoint y: 263, endPoint x: 108, endPoint y: 289, distance: 26.4
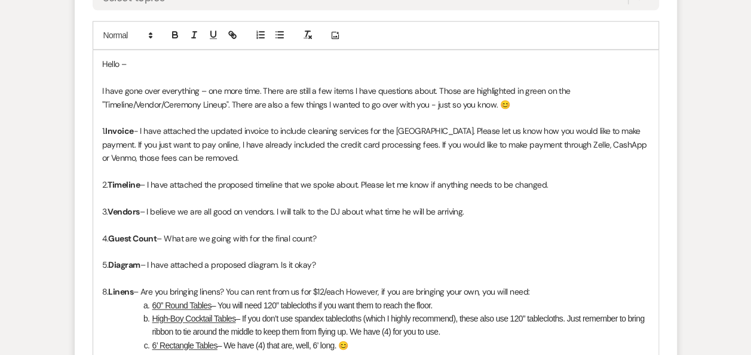
click at [349, 263] on p "5. Diagram – I have attached a proposed diagram. Is it okay?" at bounding box center [375, 264] width 547 height 13
click at [105, 290] on p "8. Linens – Are you bringing linens? You can rent from us for $12/each However,…" at bounding box center [375, 291] width 547 height 13
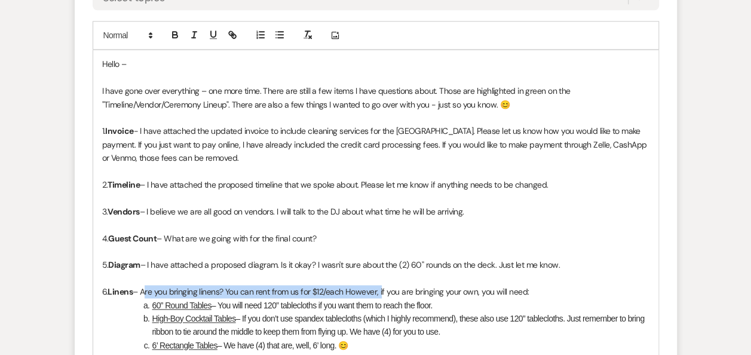
drag, startPoint x: 145, startPoint y: 288, endPoint x: 382, endPoint y: 294, distance: 237.2
click at [382, 294] on p "6. Linens – Are you bringing linens? You can rent from us for $12/each However,…" at bounding box center [375, 291] width 547 height 13
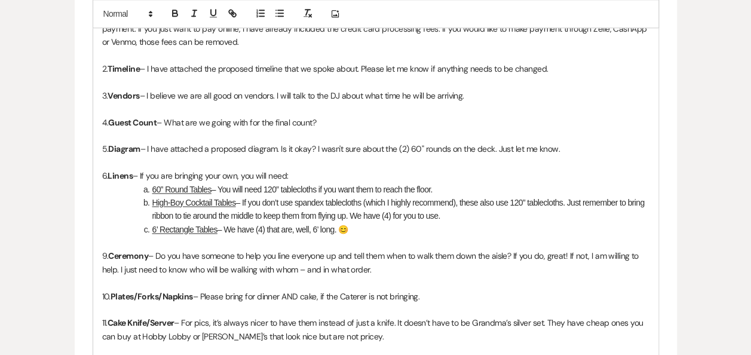
scroll to position [745, 0]
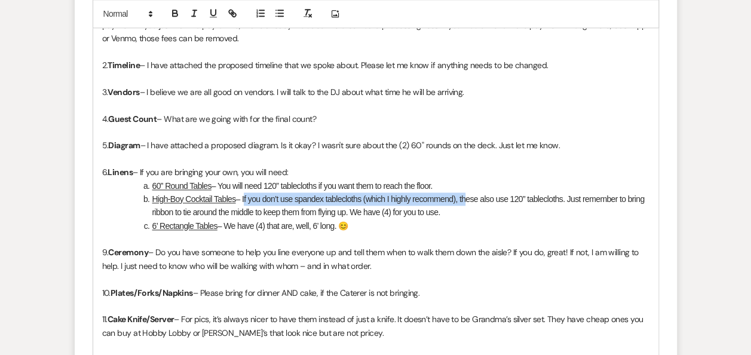
drag, startPoint x: 463, startPoint y: 198, endPoint x: 244, endPoint y: 196, distance: 219.2
click at [244, 196] on li "High-Boy Cocktail Tables – If you don’t use spandex tablecloths (which I highly…" at bounding box center [382, 205] width 535 height 27
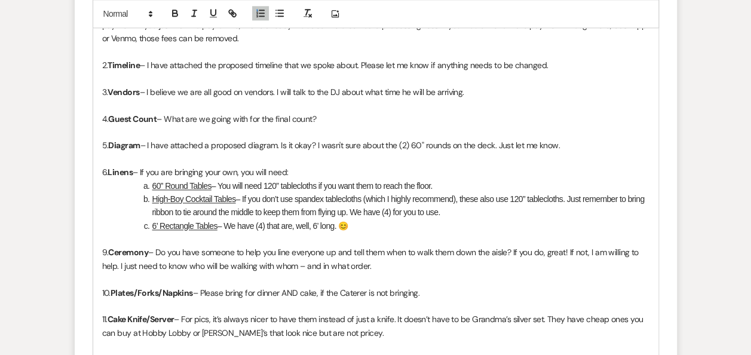
click at [490, 222] on li "6’ Rectangle Tables – We have (4) that are, well, 6’ long. 😊" at bounding box center [382, 225] width 535 height 13
drag, startPoint x: 224, startPoint y: 224, endPoint x: 280, endPoint y: 225, distance: 55.6
click at [280, 225] on li "6’ Rectangle Tables – We have (4) that are, well, 6’ long. 😊" at bounding box center [382, 225] width 535 height 13
click at [104, 245] on p "9. Ceremony – Do you have someone to help you line everyone up and tell them wh…" at bounding box center [375, 258] width 547 height 27
drag, startPoint x: 111, startPoint y: 245, endPoint x: 113, endPoint y: 287, distance: 41.9
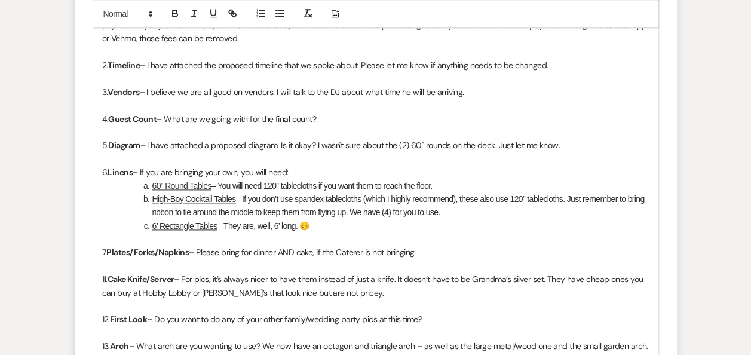
click at [105, 276] on p "11. Cake Knife/Server – For pics, it’s always nicer to have them instead of jus…" at bounding box center [375, 285] width 547 height 27
click at [106, 315] on p "12. First Look – Do you want to do any of your other family/wedding party pics …" at bounding box center [375, 318] width 547 height 13
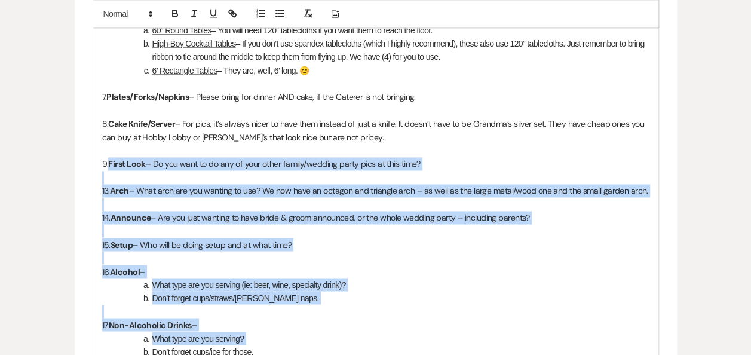
scroll to position [968, 0]
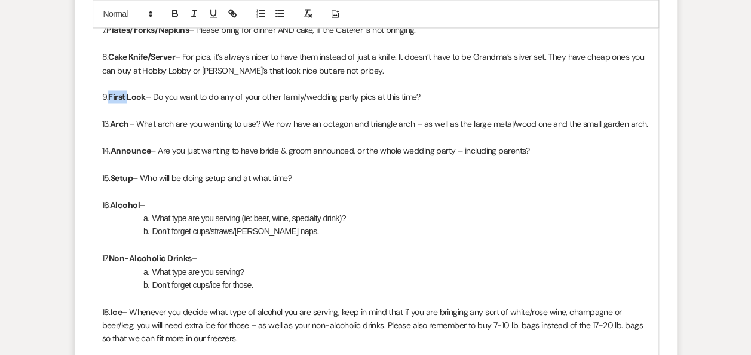
drag, startPoint x: 110, startPoint y: 316, endPoint x: 129, endPoint y: 88, distance: 228.4
click at [129, 90] on p "9. First Look – Do you want to do any of your other family/wedding party pics a…" at bounding box center [375, 96] width 547 height 13
drag, startPoint x: 110, startPoint y: 96, endPoint x: 108, endPoint y: 311, distance: 215.0
click at [108, 311] on div "Hello – I have gone over everything – one more time. There are still a few item…" at bounding box center [375, 177] width 565 height 937
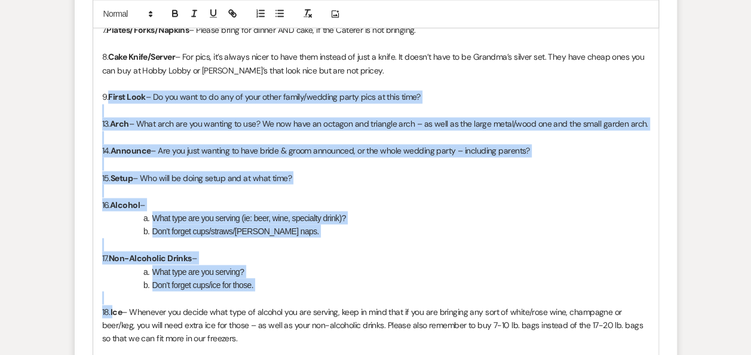
drag, startPoint x: 110, startPoint y: 91, endPoint x: 112, endPoint y: 308, distance: 217.4
click at [112, 308] on div "Hello – I have gone over everything – one more time. There are still a few item…" at bounding box center [375, 177] width 565 height 937
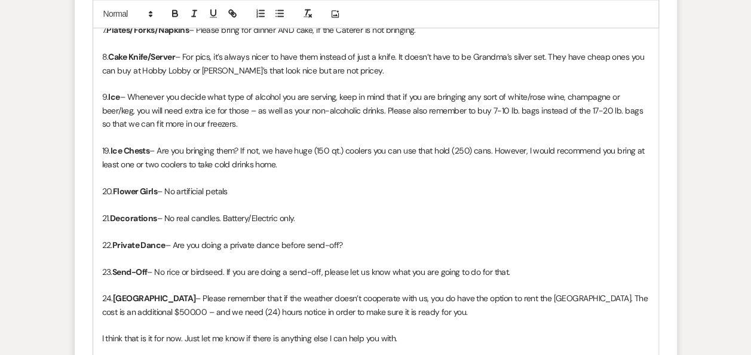
click at [106, 146] on p "19. Ice Chests – Are you bringing them? If not, we have huge (150 qt.) coolers …" at bounding box center [375, 157] width 547 height 27
click at [110, 190] on p "20. Flower Girls – No artificial petals" at bounding box center [375, 190] width 547 height 13
click at [108, 215] on p "21. Decorations – No real candles. Battery/Electric only." at bounding box center [375, 217] width 547 height 13
click at [110, 239] on p "22. Private Dance – Are you doing a private dance before send-off?" at bounding box center [375, 244] width 547 height 13
drag, startPoint x: 113, startPoint y: 240, endPoint x: 113, endPoint y: 268, distance: 28.1
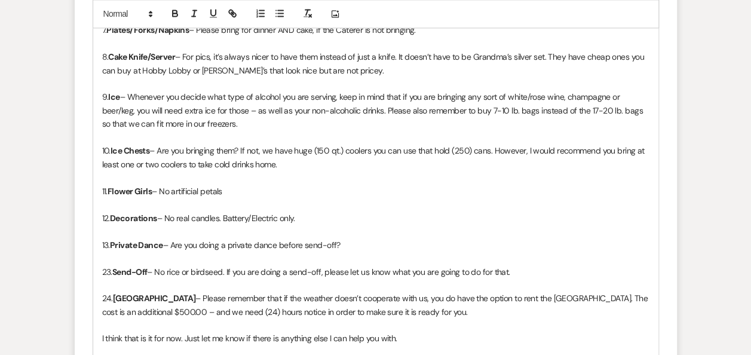
click at [113, 268] on div "Hello – I have gone over everything – one more time. There are still a few item…" at bounding box center [375, 70] width 565 height 723
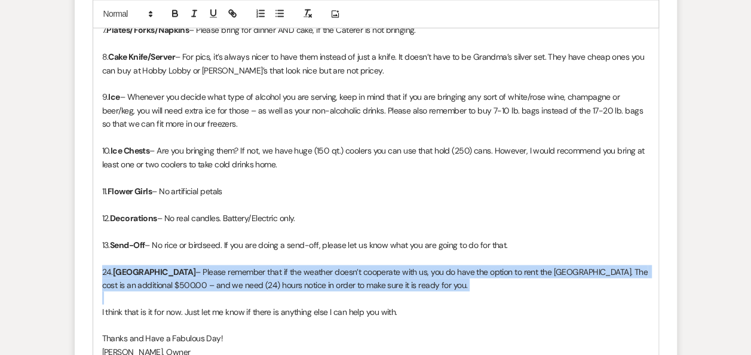
drag, startPoint x: 103, startPoint y: 269, endPoint x: 463, endPoint y: 300, distance: 362.1
click at [463, 300] on div "Hello – I have gone over everything – one more time. There are still a few item…" at bounding box center [375, 57] width 565 height 696
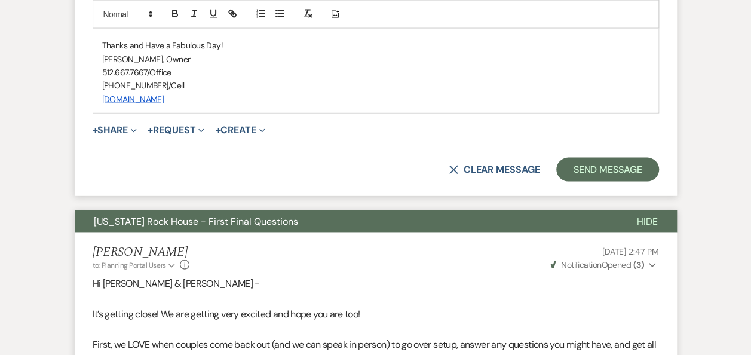
scroll to position [1223, 0]
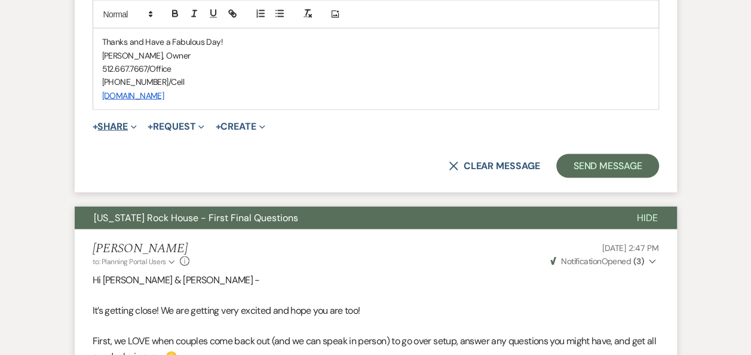
click at [118, 122] on button "+ Share Expand" at bounding box center [115, 127] width 45 height 10
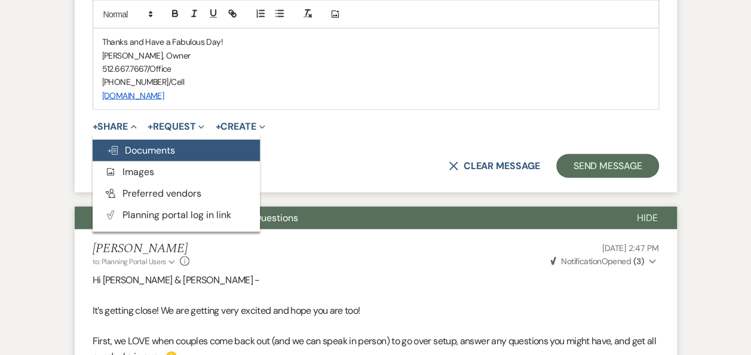
click at [148, 149] on span "Doc Upload Documents" at bounding box center [141, 150] width 68 height 13
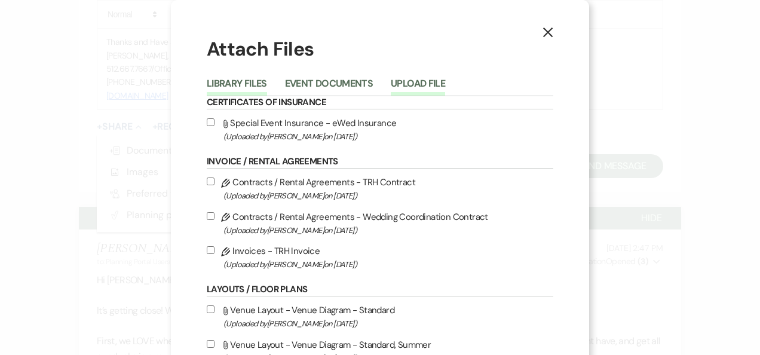
click at [408, 83] on button "Upload File" at bounding box center [418, 87] width 54 height 17
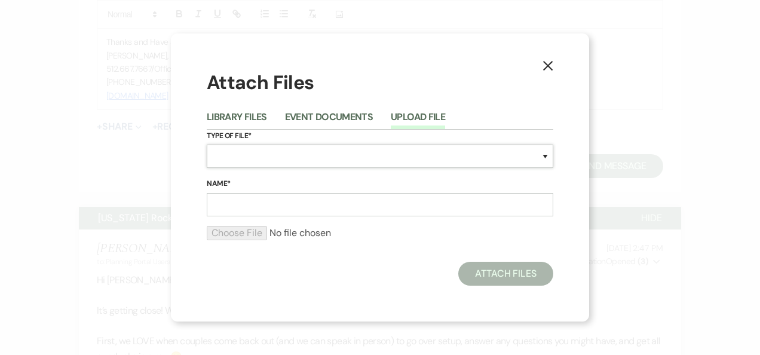
click at [544, 158] on select "Special Event Insurance Vendor Certificate of Insurance Contracts / Rental Agre…" at bounding box center [380, 156] width 346 height 23
select select "22"
click at [207, 145] on select "Special Event Insurance Vendor Certificate of Insurance Contracts / Rental Agre…" at bounding box center [380, 156] width 346 height 23
click at [535, 208] on input "Name*" at bounding box center [380, 204] width 346 height 23
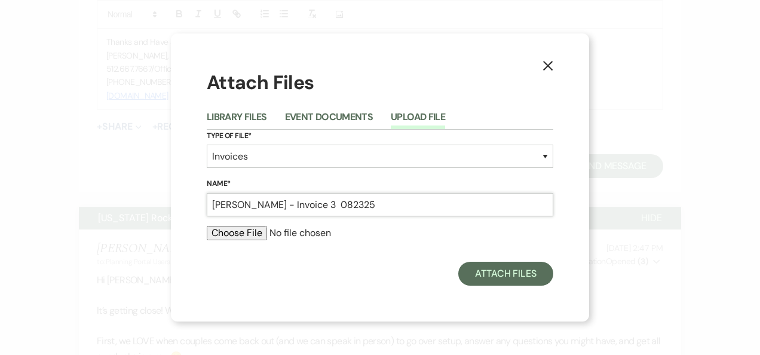
type input "[PERSON_NAME] - Invoice 3 082325"
click at [232, 235] on input "file" at bounding box center [380, 233] width 346 height 14
click at [246, 234] on input "file" at bounding box center [380, 233] width 346 height 14
type input "C:\fakepath\[PERSON_NAME] - Invoice 3 082325.pdf"
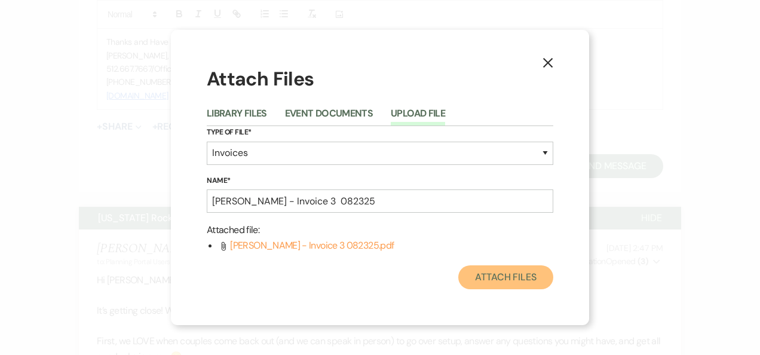
click at [502, 275] on button "Attach Files" at bounding box center [505, 277] width 95 height 24
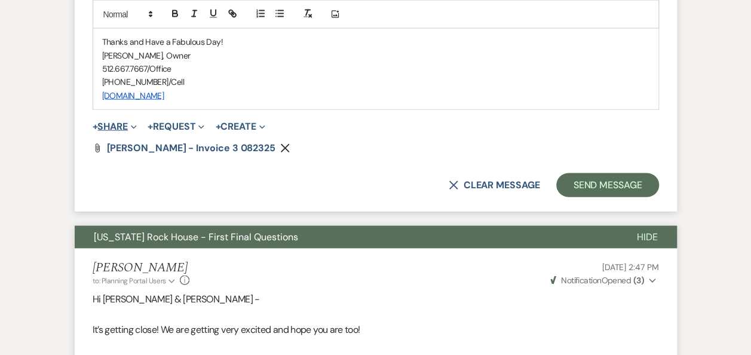
click at [113, 123] on button "+ Share Expand" at bounding box center [115, 127] width 45 height 10
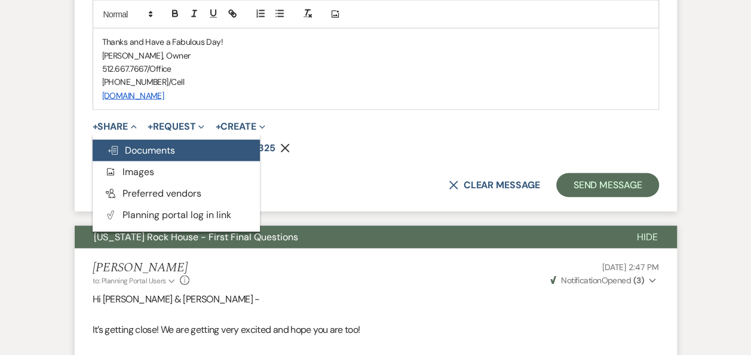
click at [131, 147] on span "Doc Upload Documents" at bounding box center [141, 150] width 68 height 13
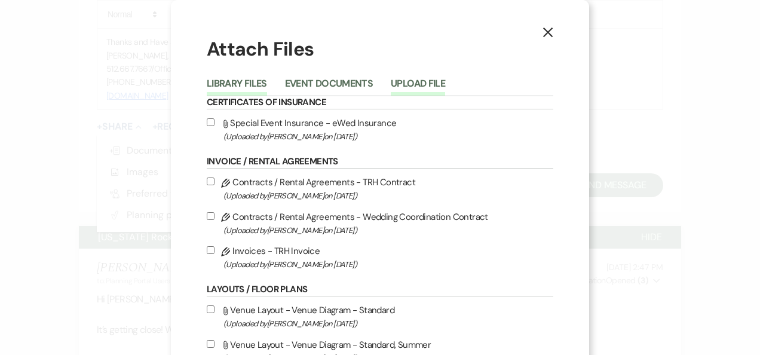
click at [404, 81] on button "Upload File" at bounding box center [418, 87] width 54 height 17
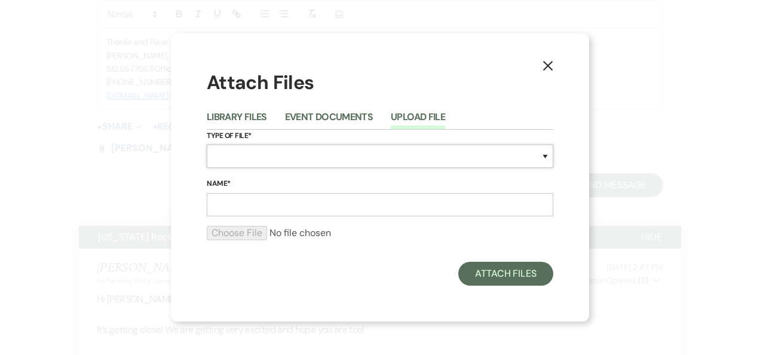
click at [548, 155] on select "Special Event Insurance Vendor Certificate of Insurance Contracts / Rental Agre…" at bounding box center [380, 156] width 346 height 23
select select "24"
click at [207, 145] on select "Special Event Insurance Vendor Certificate of Insurance Contracts / Rental Agre…" at bounding box center [380, 156] width 346 height 23
click at [401, 207] on input "Name*" at bounding box center [380, 204] width 346 height 23
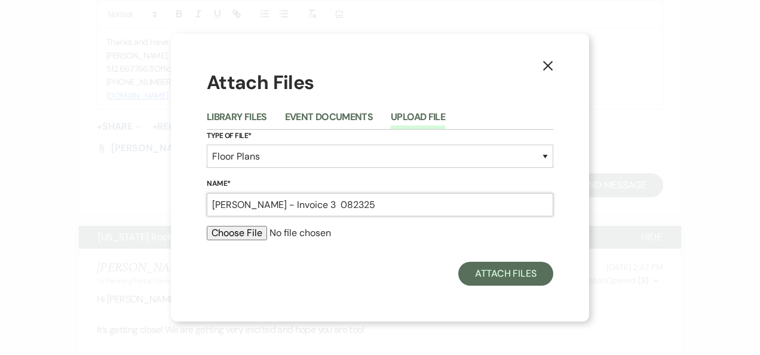
click at [361, 202] on input "[PERSON_NAME] - Invoice 3 082325" at bounding box center [380, 204] width 346 height 23
type input "[PERSON_NAME] - Diagram 082125"
click at [241, 235] on input "file" at bounding box center [380, 233] width 346 height 14
type input "C:\fakepath\[PERSON_NAME] - Diagram 082125.pdf"
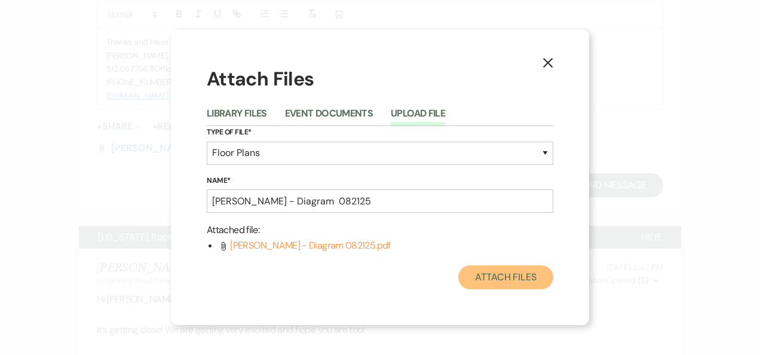
click at [505, 275] on button "Attach Files" at bounding box center [505, 277] width 95 height 24
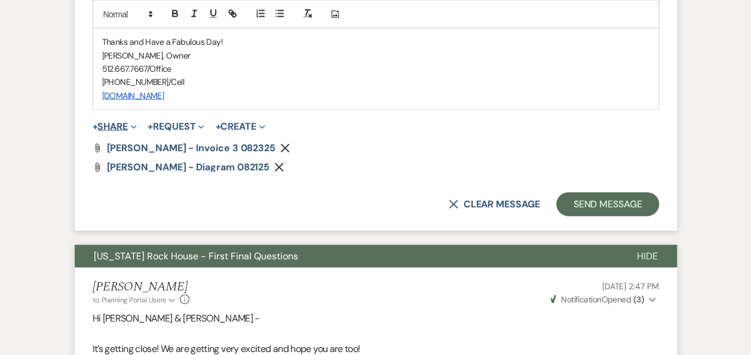
click at [120, 123] on button "+ Share Expand" at bounding box center [115, 127] width 45 height 10
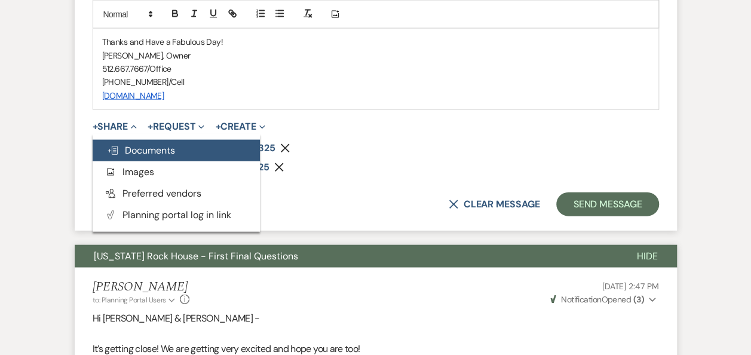
click at [148, 148] on span "Doc Upload Documents" at bounding box center [141, 150] width 68 height 13
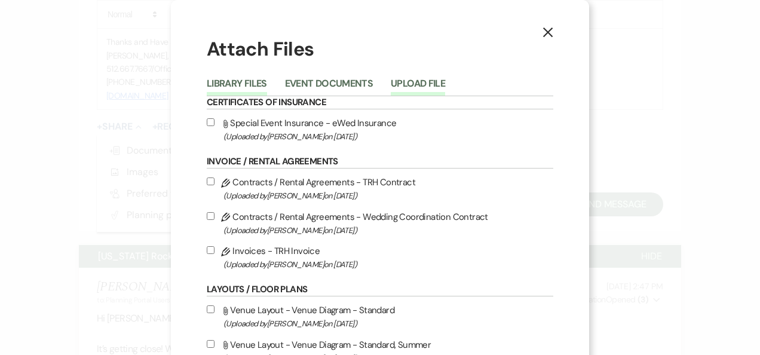
click at [406, 81] on button "Upload File" at bounding box center [418, 87] width 54 height 17
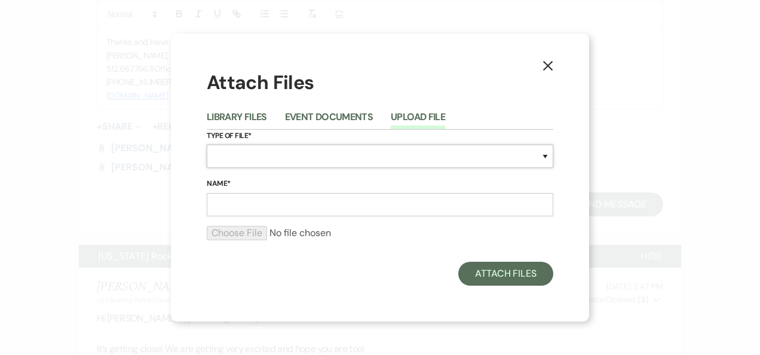
click at [543, 159] on select "Special Event Insurance Vendor Certificate of Insurance Contracts / Rental Agre…" at bounding box center [380, 156] width 346 height 23
select select "30"
click at [207, 145] on select "Special Event Insurance Vendor Certificate of Insurance Contracts / Rental Agre…" at bounding box center [380, 156] width 346 height 23
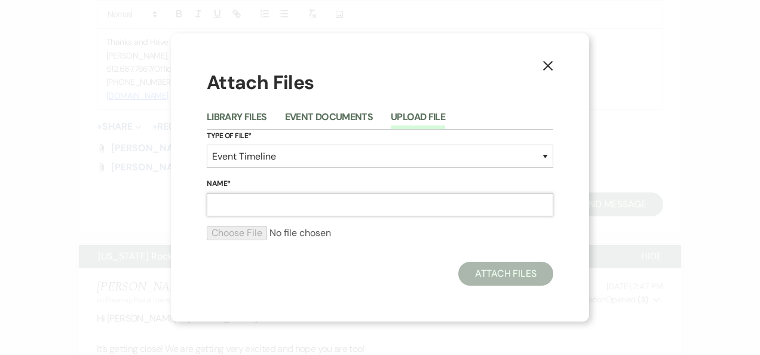
click at [267, 203] on input "Name*" at bounding box center [380, 204] width 346 height 23
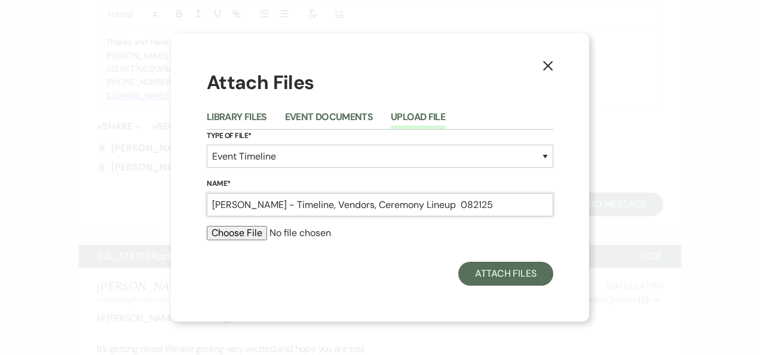
type input "[PERSON_NAME] - Timeline, Vendors, Ceremony Lineup 082125"
click at [231, 235] on input "file" at bounding box center [380, 233] width 346 height 14
type input "C:\fakepath\[PERSON_NAME] - Timeline, Vendors, Ceremony Lineup 082125.pdf"
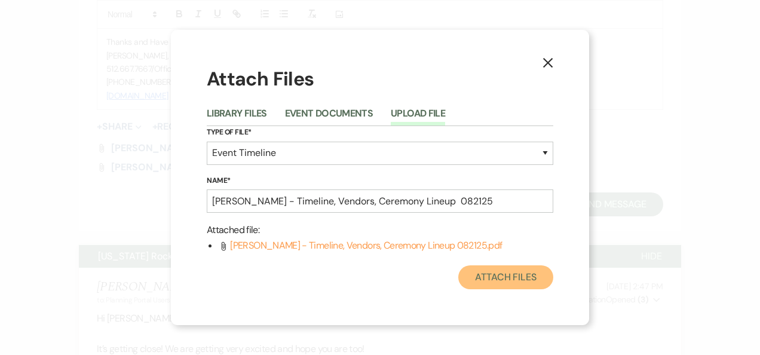
click at [499, 282] on button "Attach Files" at bounding box center [505, 277] width 95 height 24
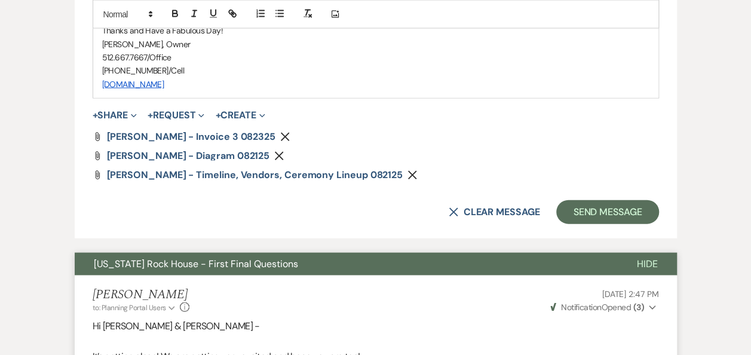
scroll to position [1249, 0]
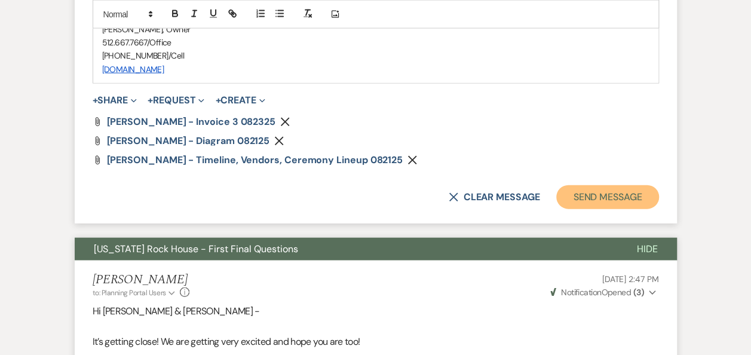
click at [593, 194] on button "Send Message" at bounding box center [607, 197] width 102 height 24
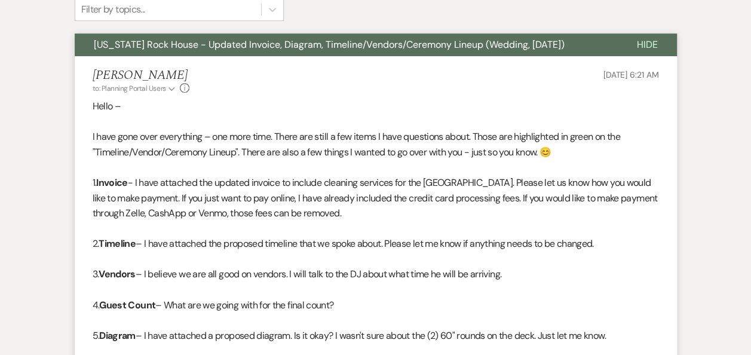
scroll to position [0, 0]
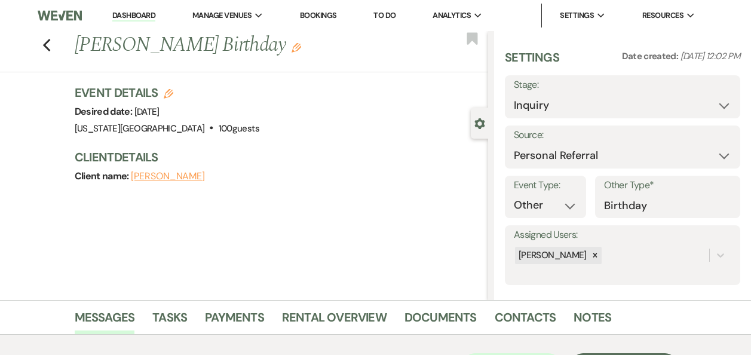
select select "12"
select select "13"
select select "699"
click at [140, 12] on link "Dashboard" at bounding box center [133, 15] width 43 height 11
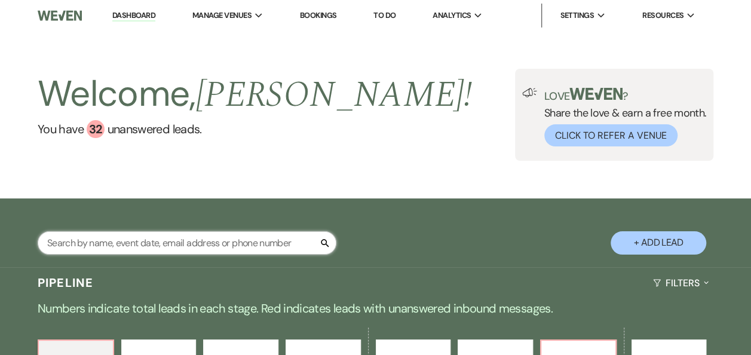
click at [161, 241] on input "text" at bounding box center [187, 242] width 299 height 23
type input "aldridge"
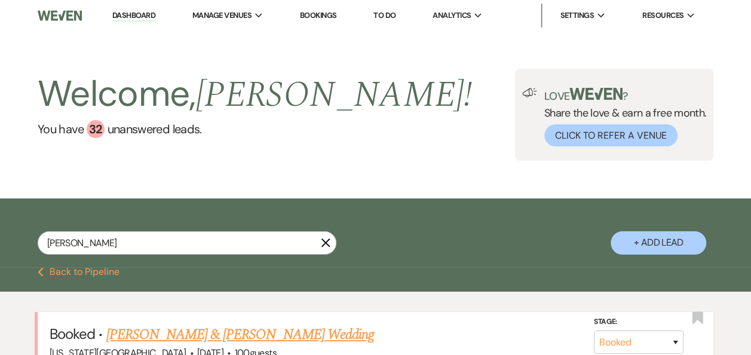
click at [259, 333] on link "Baileigh Aldridge & Cole Phillips's Wedding" at bounding box center [240, 335] width 268 height 22
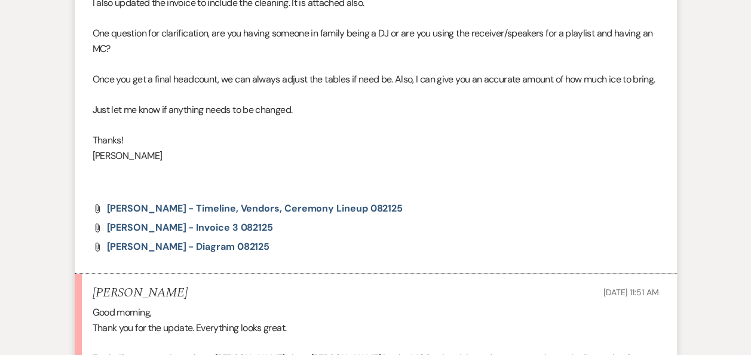
scroll to position [511, 0]
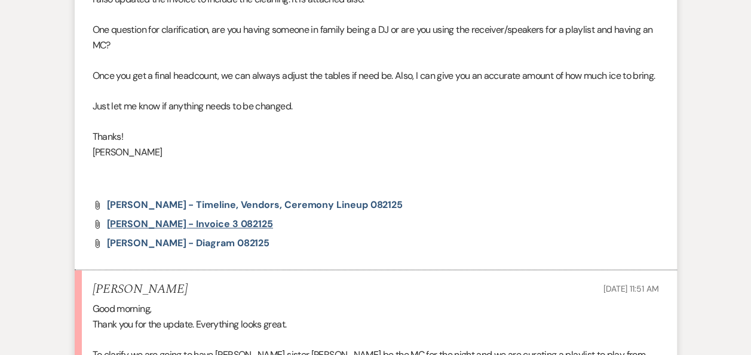
click at [191, 230] on span "Aldridge - Invoice 3 082125" at bounding box center [190, 223] width 166 height 13
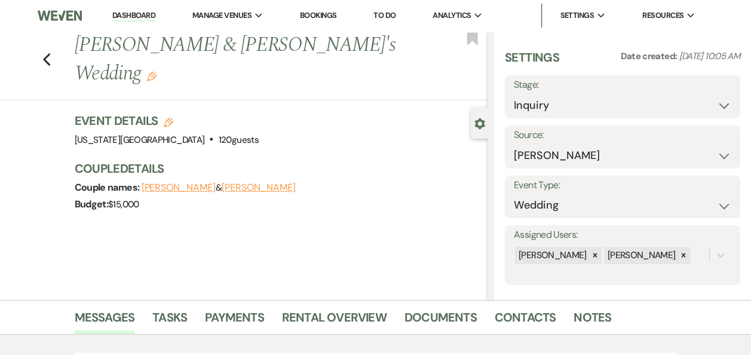
click at [173, 118] on icon "Edit" at bounding box center [169, 123] width 10 height 10
select select "588"
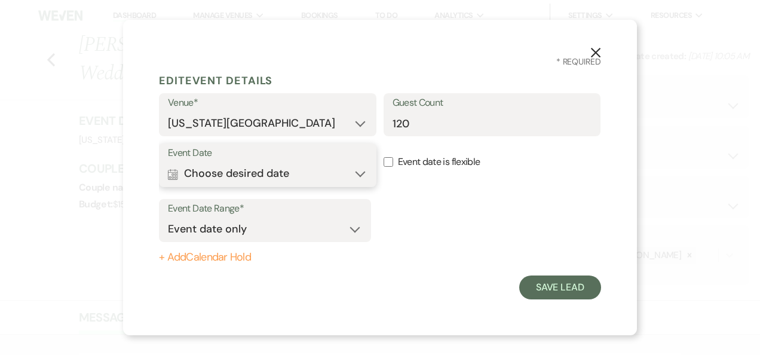
click at [360, 176] on button "Calendar Choose desired date Expand" at bounding box center [267, 174] width 199 height 24
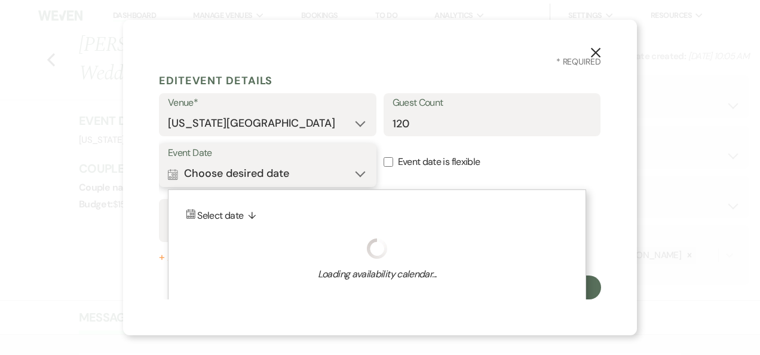
scroll to position [7, 0]
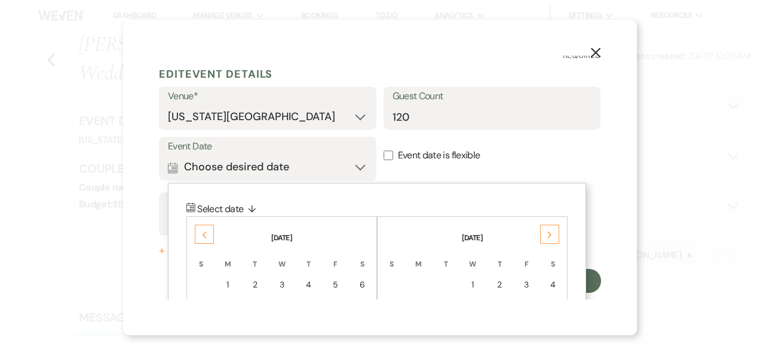
click at [547, 231] on icon "Next" at bounding box center [549, 234] width 6 height 7
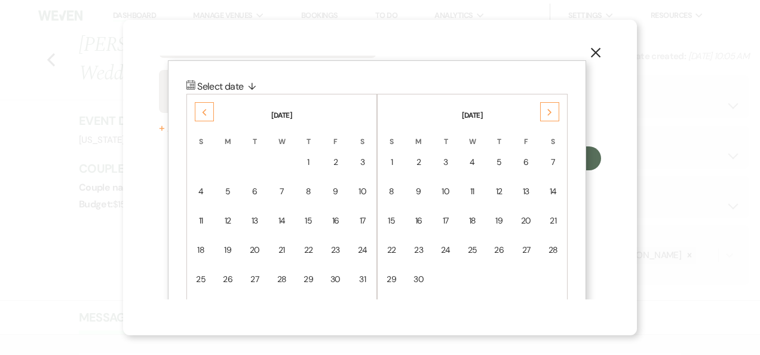
scroll to position [159, 0]
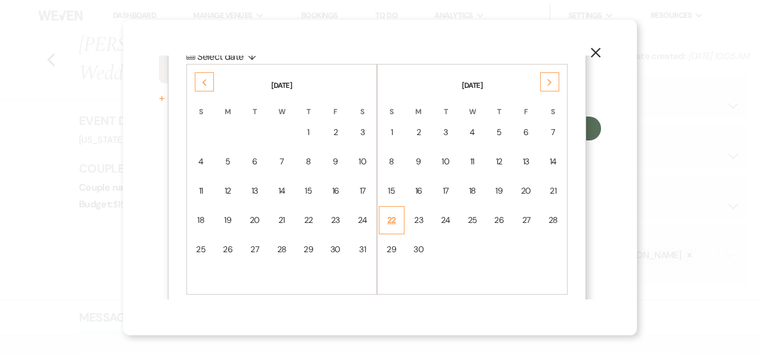
click at [386, 219] on div "22" at bounding box center [391, 220] width 10 height 13
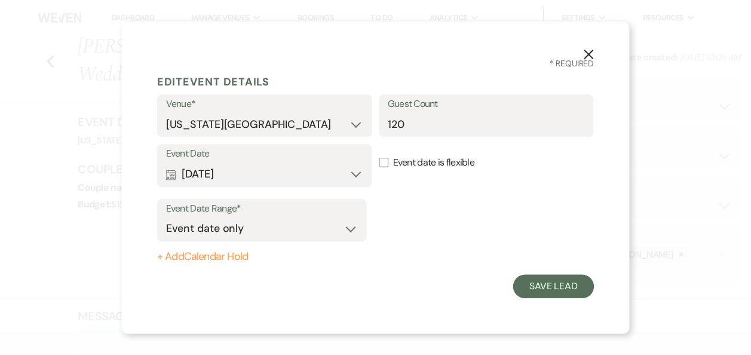
scroll to position [0, 0]
click at [560, 287] on button "Save Lead" at bounding box center [560, 287] width 82 height 24
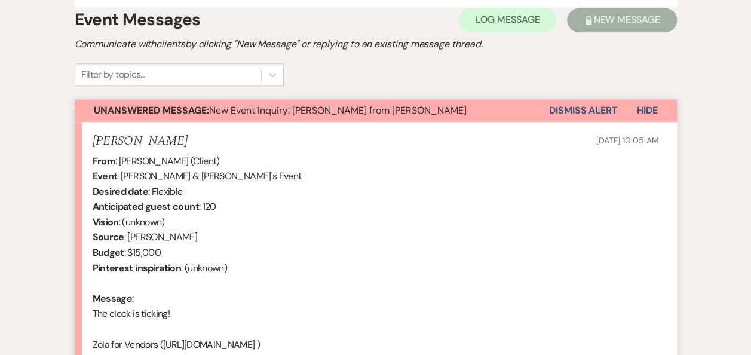
scroll to position [763, 0]
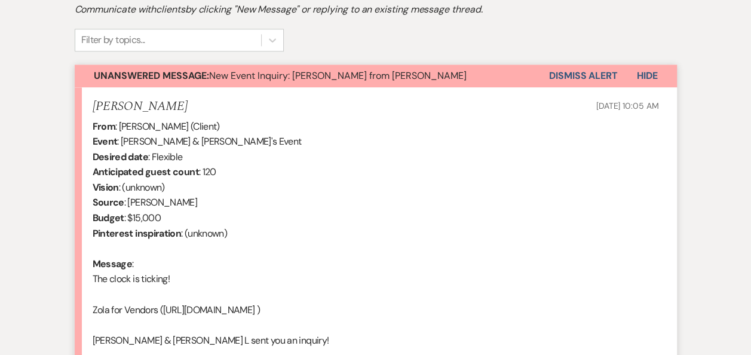
click at [570, 75] on button "Dismiss Alert" at bounding box center [583, 76] width 69 height 23
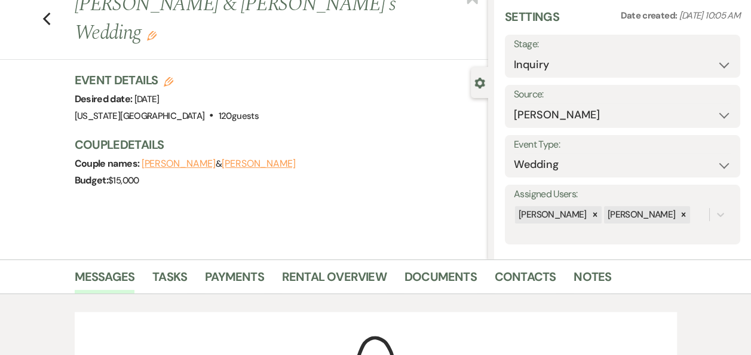
scroll to position [28, 0]
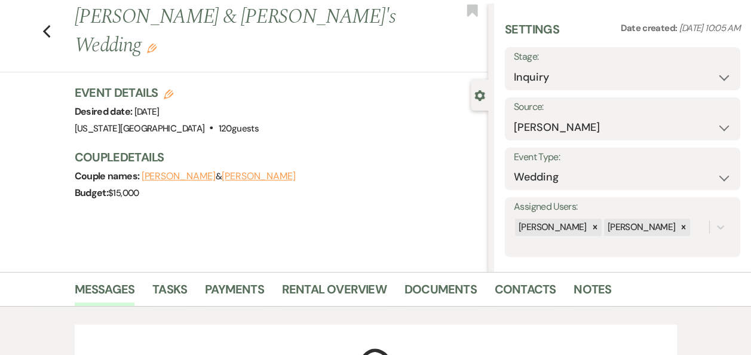
click at [222, 171] on button "Sheila J" at bounding box center [259, 176] width 74 height 10
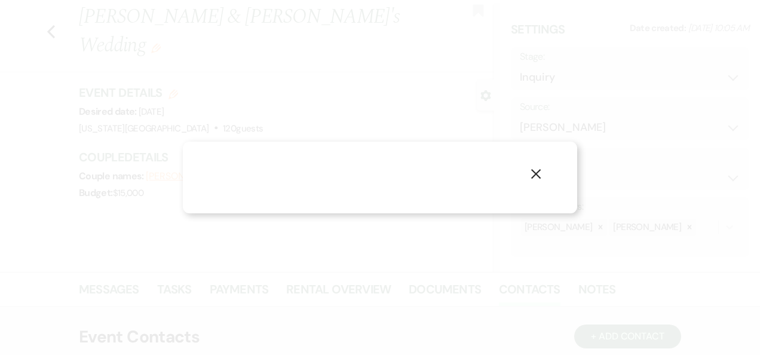
select select "1"
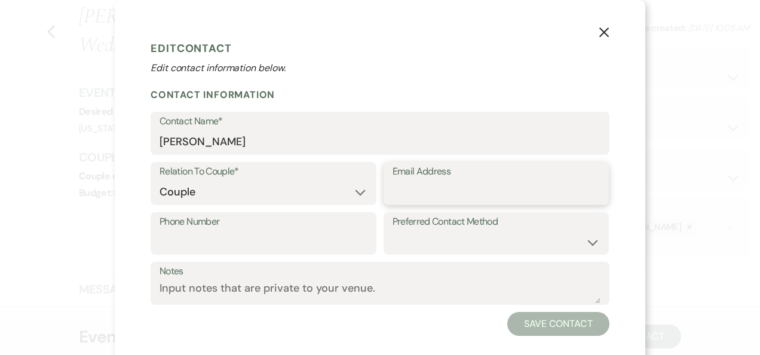
click at [398, 195] on input "Email Address" at bounding box center [496, 191] width 208 height 23
paste input "sheila.mj88@gmail.com"
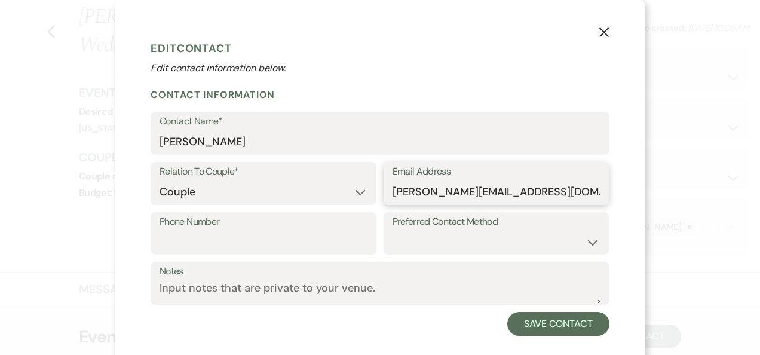
type input "sheila.mj88@gmail.com"
click at [179, 242] on input "Phone Number" at bounding box center [263, 241] width 208 height 23
paste input "tel:5127901787"
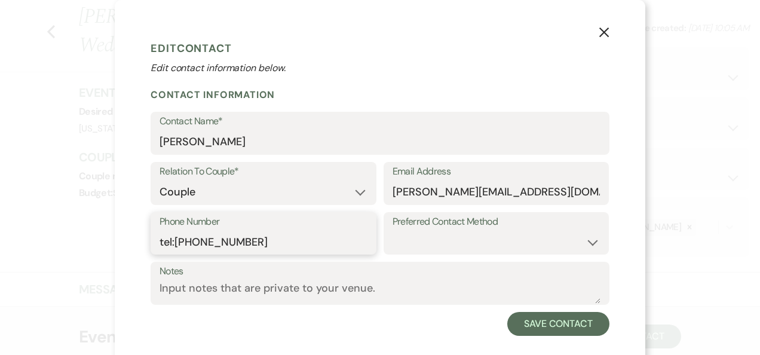
click at [171, 241] on input "tel:5127901787" at bounding box center [263, 241] width 208 height 23
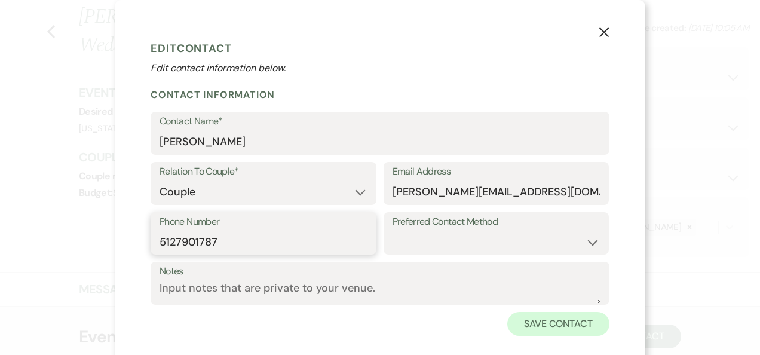
type input "5127901787"
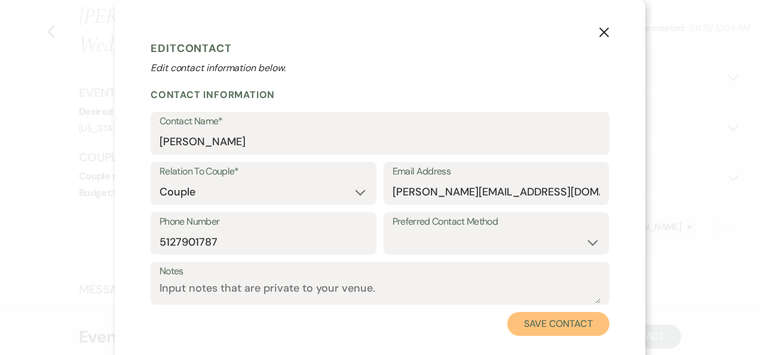
click at [560, 318] on button "Save Contact" at bounding box center [558, 324] width 102 height 24
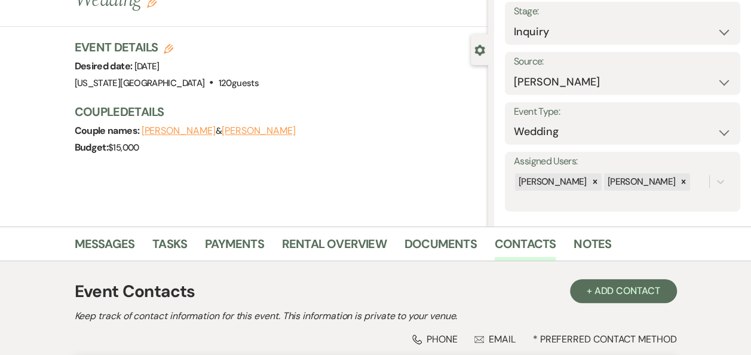
scroll to position [73, 0]
